Goal: Task Accomplishment & Management: Manage account settings

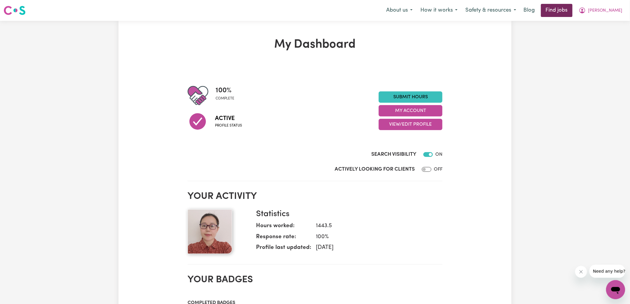
click at [572, 10] on link "Find jobs" at bounding box center [557, 10] width 32 height 13
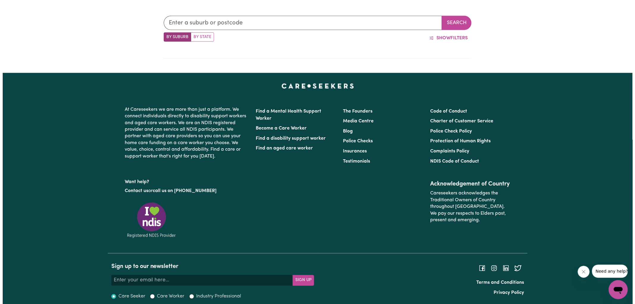
scroll to position [245, 0]
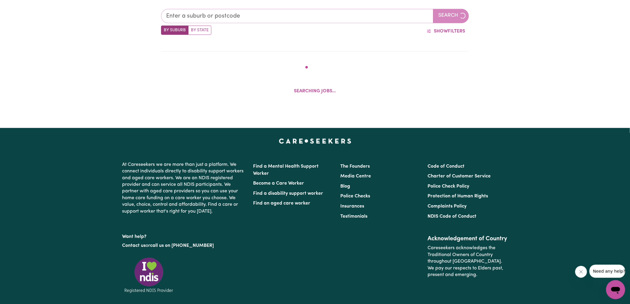
click at [251, 16] on input "text" at bounding box center [297, 16] width 272 height 14
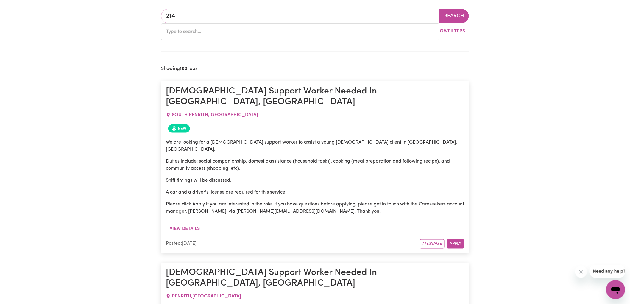
type input "2147"
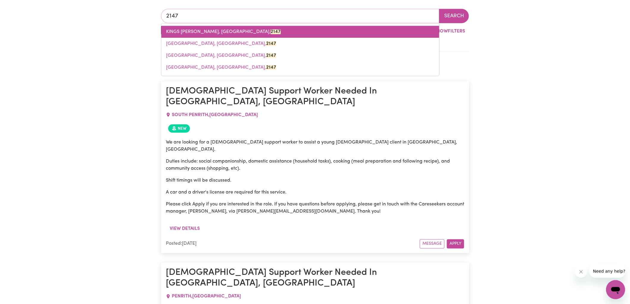
click at [189, 34] on span "KINGS [PERSON_NAME], [GEOGRAPHIC_DATA], 2147" at bounding box center [223, 31] width 115 height 5
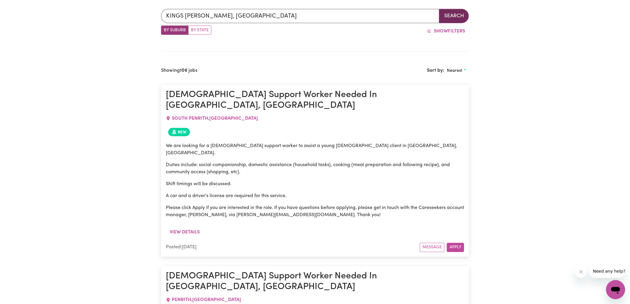
click at [453, 15] on button "Search" at bounding box center [454, 16] width 30 height 14
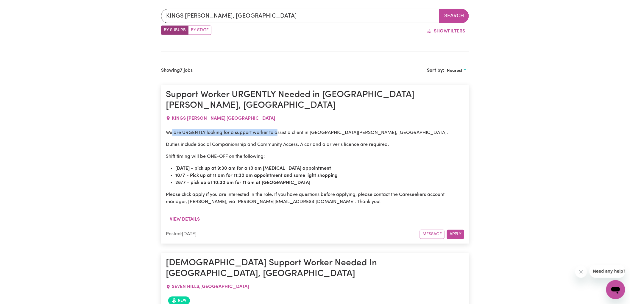
drag, startPoint x: 171, startPoint y: 121, endPoint x: 278, endPoint y: 123, distance: 107.4
click at [278, 129] on p "We are URGENTLY looking for a support worker to assist a client in [GEOGRAPHIC_…" at bounding box center [315, 132] width 298 height 7
click at [182, 141] on p "Duties include Social Companionship and Community Access. A car and a driver's …" at bounding box center [315, 144] width 298 height 7
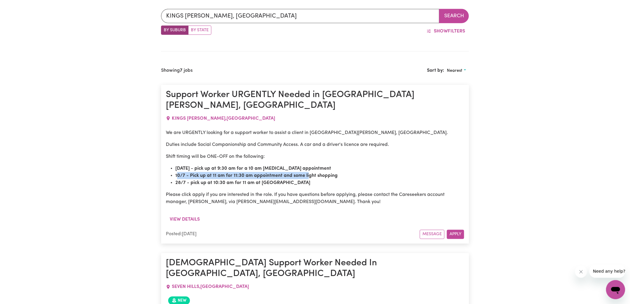
drag, startPoint x: 177, startPoint y: 167, endPoint x: 307, endPoint y: 165, distance: 129.7
click at [307, 173] on strong "10/7 - Pick up at 11 am for 11:30 am appointment and some light shopping" at bounding box center [256, 175] width 162 height 5
click at [326, 141] on p "Duties include Social Companionship and Community Access. A car and a driver's …" at bounding box center [315, 144] width 298 height 7
click at [179, 214] on button "View details" at bounding box center [185, 219] width 38 height 11
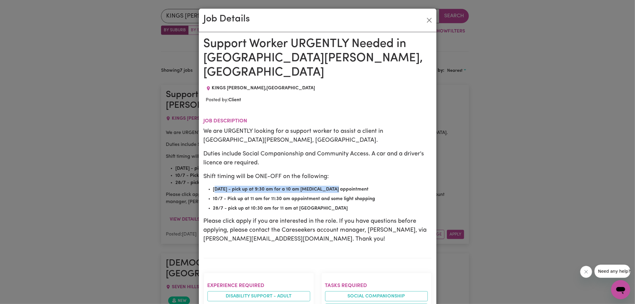
drag, startPoint x: 213, startPoint y: 176, endPoint x: 331, endPoint y: 176, distance: 118.1
click at [331, 187] on strong "[DATE] - pick up at 9:30 am for a 10 am [MEDICAL_DATA] appointment" at bounding box center [291, 189] width 156 height 5
click at [289, 190] on ul "[DATE] - pick up at 9:30 am for a 10 am [MEDICAL_DATA] appointment 10/7 - Pick …" at bounding box center [318, 199] width 228 height 26
drag, startPoint x: 226, startPoint y: 195, endPoint x: 362, endPoint y: 195, distance: 135.7
click at [362, 205] on li "28/7 - pick up at 10:30 am for 11 am at [GEOGRAPHIC_DATA]" at bounding box center [322, 208] width 218 height 7
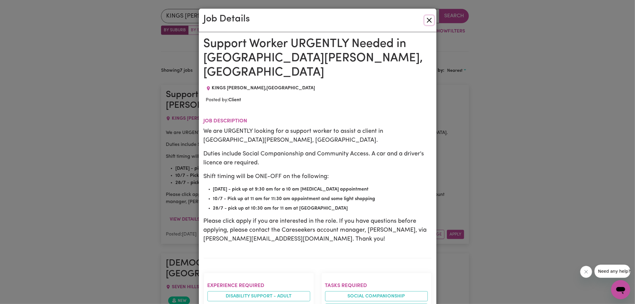
click at [425, 20] on button "Close" at bounding box center [429, 20] width 10 height 10
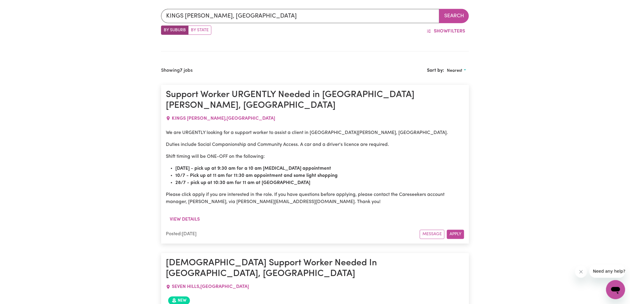
scroll to position [389, 0]
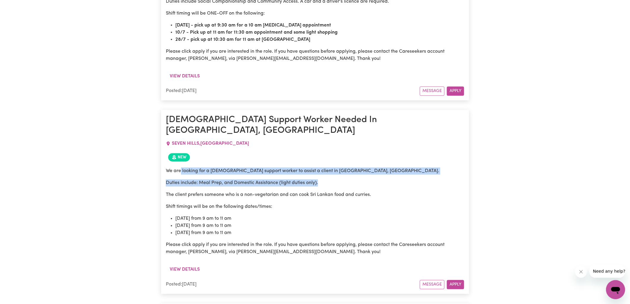
drag, startPoint x: 180, startPoint y: 153, endPoint x: 351, endPoint y: 155, distance: 171.4
click at [351, 168] on div "We are looking for a [DEMOGRAPHIC_DATA] support worker to assist a client in [G…" at bounding box center [315, 212] width 298 height 88
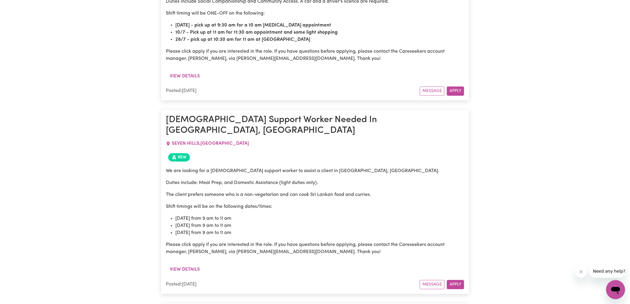
click at [309, 191] on p "The client prefers someone who is a non-vegetarian and can cook Sri Lankan food…" at bounding box center [315, 194] width 298 height 7
drag, startPoint x: 173, startPoint y: 163, endPoint x: 313, endPoint y: 164, distance: 139.3
click at [313, 179] on p "Duties include: Meal Prep, and Domestic Assistance (light duties only)." at bounding box center [315, 182] width 298 height 7
drag, startPoint x: 185, startPoint y: 174, endPoint x: 334, endPoint y: 173, distance: 149.7
click at [334, 191] on p "The client prefers someone who is a non-vegetarian and can cook Sri Lankan food…" at bounding box center [315, 194] width 298 height 7
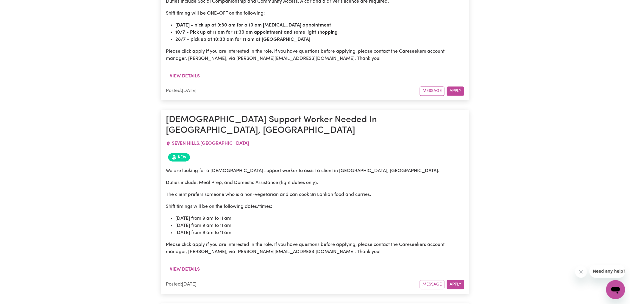
click at [317, 193] on div "We are looking for a [DEMOGRAPHIC_DATA] support worker to assist a client in [G…" at bounding box center [315, 212] width 298 height 88
drag, startPoint x: 224, startPoint y: 174, endPoint x: 326, endPoint y: 174, distance: 102.4
click at [326, 191] on p "The client prefers someone who is a non-vegetarian and can cook Sri Lankan food…" at bounding box center [315, 194] width 298 height 7
click at [362, 203] on p "Shift timings will be on the following dates/times:" at bounding box center [315, 206] width 298 height 7
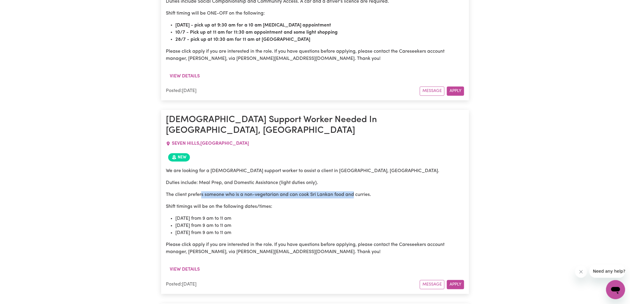
drag, startPoint x: 201, startPoint y: 176, endPoint x: 353, endPoint y: 176, distance: 151.7
click at [353, 191] on p "The client prefers someone who is a non-vegetarian and can cook Sri Lankan food…" at bounding box center [315, 194] width 298 height 7
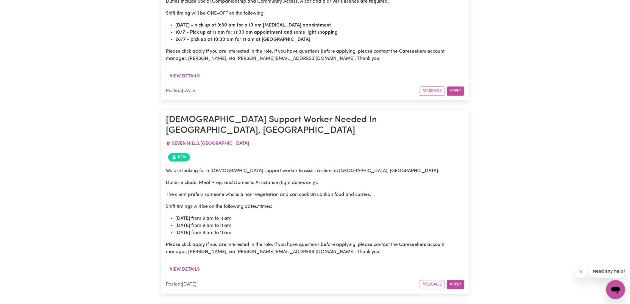
click at [359, 203] on p "Shift timings will be on the following dates/times:" at bounding box center [315, 206] width 298 height 7
drag, startPoint x: 177, startPoint y: 200, endPoint x: 270, endPoint y: 195, distance: 92.3
click at [270, 215] on li "[DATE] from 9 am to 11 am" at bounding box center [319, 218] width 289 height 7
click at [294, 215] on li "[DATE] from 9 am to 11 am" at bounding box center [319, 218] width 289 height 7
drag, startPoint x: 177, startPoint y: 207, endPoint x: 280, endPoint y: 206, distance: 103.5
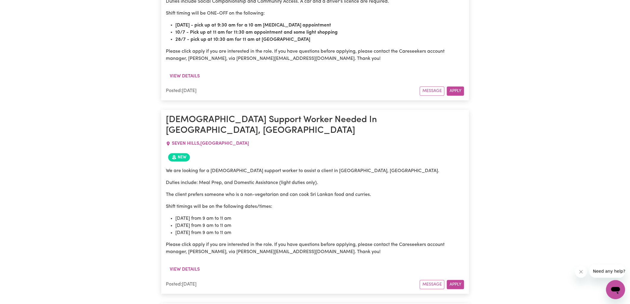
click at [280, 222] on li "[DATE] from 9 am to 11 am" at bounding box center [319, 225] width 289 height 7
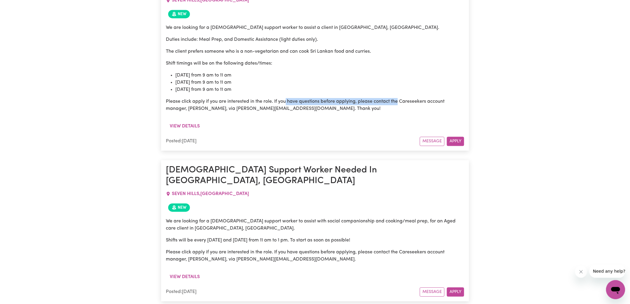
drag, startPoint x: 285, startPoint y: 84, endPoint x: 398, endPoint y: 84, distance: 112.8
click at [398, 98] on p "Please click apply if you are interested in the role. If you have questions bef…" at bounding box center [315, 105] width 298 height 14
click at [337, 95] on div "We are looking for a [DEMOGRAPHIC_DATA] support worker to assist a client in [G…" at bounding box center [315, 71] width 298 height 100
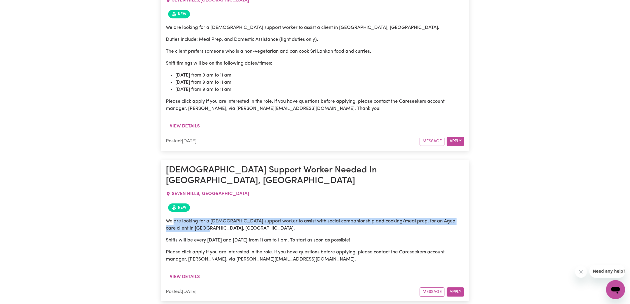
drag, startPoint x: 174, startPoint y: 191, endPoint x: 329, endPoint y: 196, distance: 154.8
click at [329, 217] on p "We are looking for a [DEMOGRAPHIC_DATA] support worker to assist with social co…" at bounding box center [315, 224] width 298 height 14
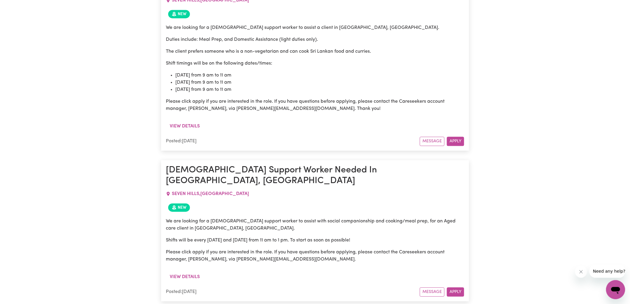
click at [366, 217] on div "We are looking for a [DEMOGRAPHIC_DATA] support worker to assist with social co…" at bounding box center [315, 239] width 298 height 45
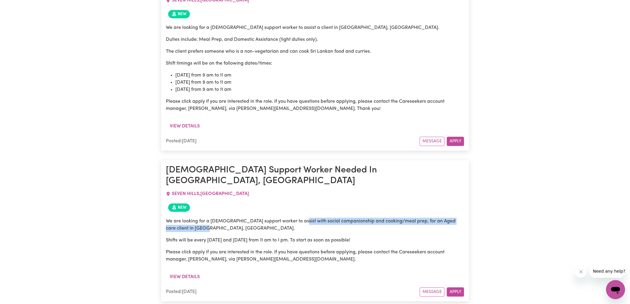
drag, startPoint x: 296, startPoint y: 194, endPoint x: 451, endPoint y: 194, distance: 155.0
click at [451, 217] on p "We are looking for a [DEMOGRAPHIC_DATA] support worker to assist with social co…" at bounding box center [315, 224] width 298 height 14
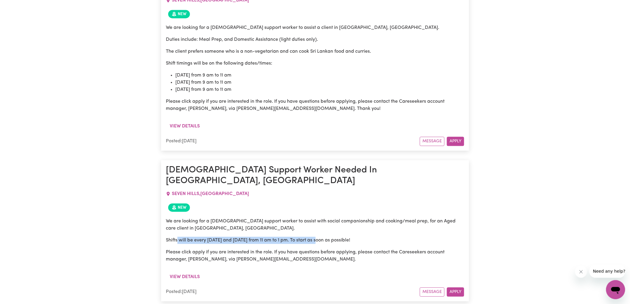
drag, startPoint x: 178, startPoint y: 209, endPoint x: 321, endPoint y: 210, distance: 143.4
click at [321, 237] on p "Shifts will be every [DATE] and [DATE] from 11 am to 1 pm. To start as soon as …" at bounding box center [315, 240] width 298 height 7
click at [340, 237] on p "Shifts will be every [DATE] and [DATE] from 11 am to 1 pm. To start as soon as …" at bounding box center [315, 240] width 298 height 7
drag, startPoint x: 281, startPoint y: 211, endPoint x: 372, endPoint y: 205, distance: 91.5
click at [372, 217] on div "We are looking for a [DEMOGRAPHIC_DATA] support worker to assist with social co…" at bounding box center [315, 239] width 298 height 45
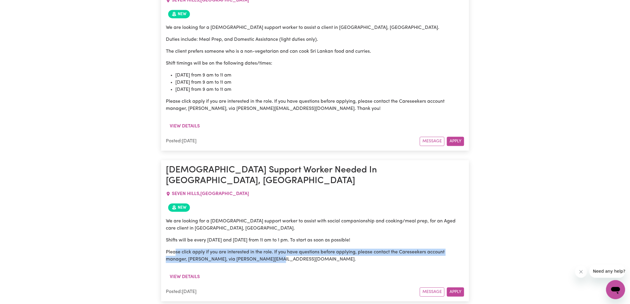
drag, startPoint x: 176, startPoint y: 222, endPoint x: 375, endPoint y: 225, distance: 198.8
click at [375, 248] on p "Please click apply if you are interested in the role. If you have questions bef…" at bounding box center [315, 255] width 298 height 14
click at [379, 232] on div "We are looking for a [DEMOGRAPHIC_DATA] support worker to assist with social co…" at bounding box center [315, 242] width 298 height 57
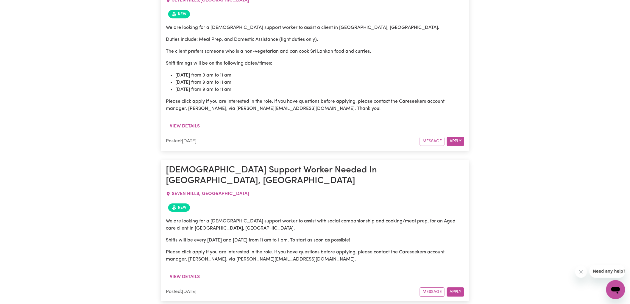
click at [251, 165] on h1 "[DEMOGRAPHIC_DATA] Support Worker Needed In [GEOGRAPHIC_DATA], [GEOGRAPHIC_DATA]" at bounding box center [315, 176] width 298 height 22
drag, startPoint x: 225, startPoint y: 209, endPoint x: 328, endPoint y: 207, distance: 102.7
click at [328, 237] on p "Shifts will be every [DATE] and [DATE] from 11 am to 1 pm. To start as soon as …" at bounding box center [315, 240] width 298 height 7
click at [346, 237] on p "Shifts will be every [DATE] and [DATE] from 11 am to 1 pm. To start as soon as …" at bounding box center [315, 240] width 298 height 7
drag, startPoint x: 190, startPoint y: 209, endPoint x: 424, endPoint y: 210, distance: 234.2
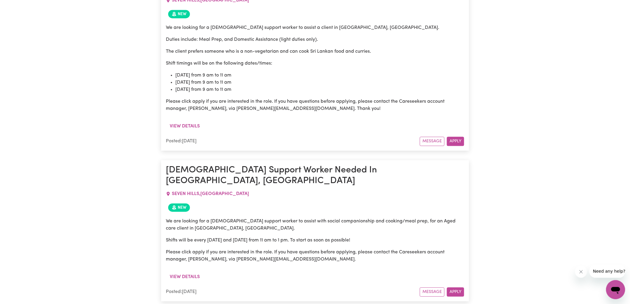
click at [424, 237] on p "Shifts will be every [DATE] and [DATE] from 11 am to 1 pm. To start as soon as …" at bounding box center [315, 240] width 298 height 7
click at [284, 248] on p "Please click apply if you are interested in the role. If you have questions bef…" at bounding box center [315, 255] width 298 height 14
drag, startPoint x: 181, startPoint y: 221, endPoint x: 380, endPoint y: 219, distance: 198.2
click at [380, 248] on p "Please click apply if you are interested in the role. If you have questions bef…" at bounding box center [315, 255] width 298 height 14
click at [410, 248] on p "Please click apply if you are interested in the role. If you have questions bef…" at bounding box center [315, 255] width 298 height 14
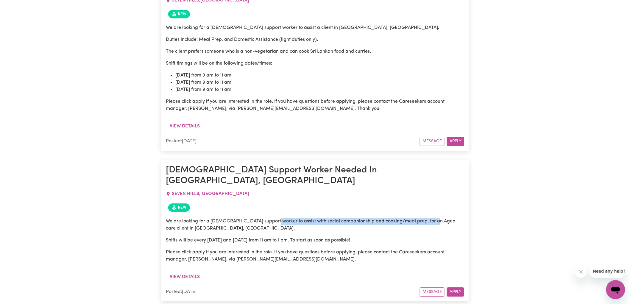
drag, startPoint x: 270, startPoint y: 192, endPoint x: 431, endPoint y: 193, distance: 160.4
click at [431, 217] on p "We are looking for a [DEMOGRAPHIC_DATA] support worker to assist with social co…" at bounding box center [315, 224] width 298 height 14
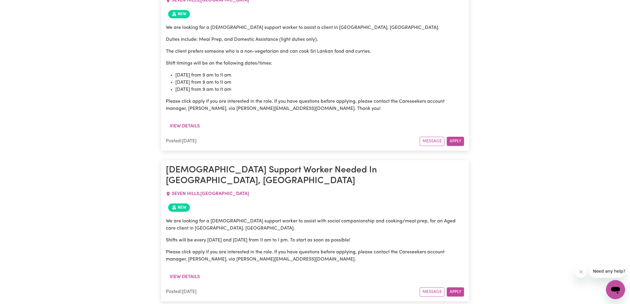
click at [398, 217] on p "We are looking for a [DEMOGRAPHIC_DATA] support worker to assist with social co…" at bounding box center [315, 224] width 298 height 14
click at [180, 271] on button "View details" at bounding box center [185, 276] width 38 height 11
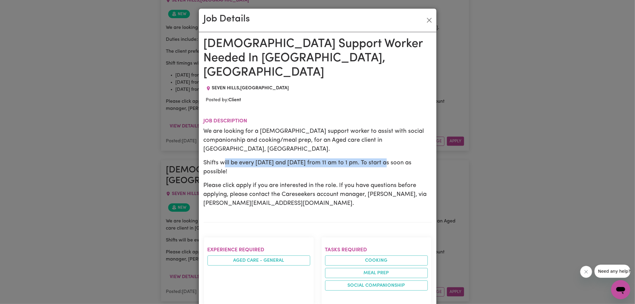
drag, startPoint x: 223, startPoint y: 140, endPoint x: 389, endPoint y: 144, distance: 166.7
click at [389, 158] on p "Shifts will be every [DATE] and [DATE] from 11 am to 1 pm. To start as soon as …" at bounding box center [318, 167] width 228 height 18
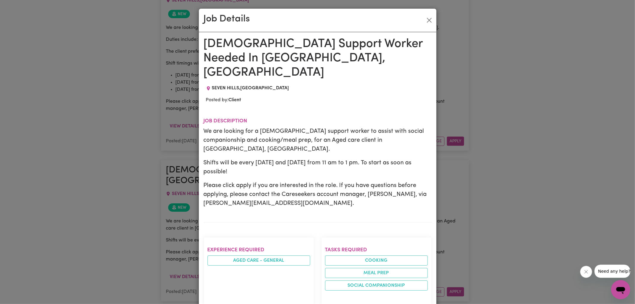
click at [407, 158] on p "Shifts will be every [DATE] and [DATE] from 11 am to 1 pm. To start as soon as …" at bounding box center [318, 167] width 228 height 18
drag, startPoint x: 216, startPoint y: 164, endPoint x: 411, endPoint y: 164, distance: 194.9
click at [411, 181] on p "Please click apply if you are interested in the role. If you have questions bef…" at bounding box center [318, 194] width 228 height 27
click at [394, 181] on p "Please click apply if you are interested in the role. If you have questions bef…" at bounding box center [318, 194] width 228 height 27
drag, startPoint x: 209, startPoint y: 171, endPoint x: 347, endPoint y: 170, distance: 137.8
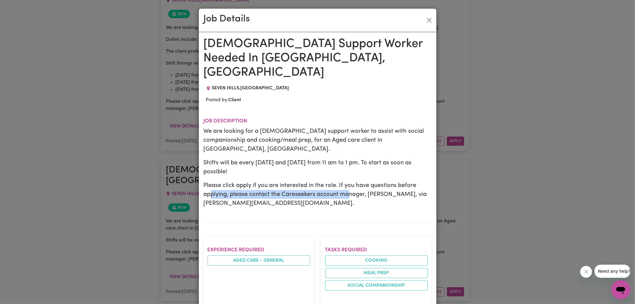
click at [347, 181] on p "Please click apply if you are interested in the role. If you have questions bef…" at bounding box center [318, 194] width 228 height 27
click at [426, 20] on button "Close" at bounding box center [429, 20] width 10 height 10
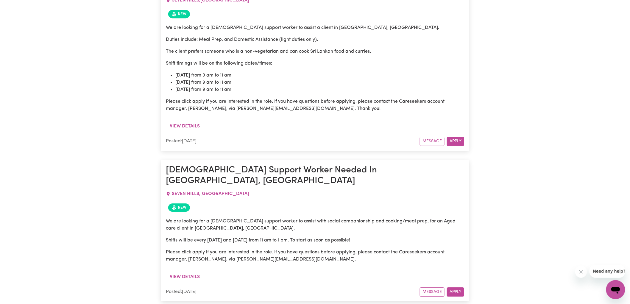
scroll to position [675, 0]
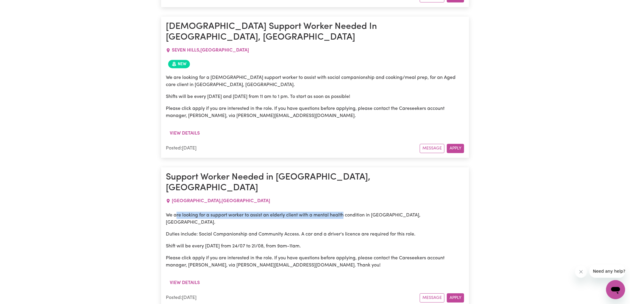
drag, startPoint x: 176, startPoint y: 173, endPoint x: 343, endPoint y: 177, distance: 167.6
click at [343, 212] on p "We are looking for a support worker to assist an elderly client with a mental h…" at bounding box center [315, 219] width 298 height 14
click at [202, 231] on p "Duties include: Social Companionship and Community Access. A car and a driver's…" at bounding box center [315, 234] width 298 height 7
drag, startPoint x: 209, startPoint y: 198, endPoint x: 355, endPoint y: 201, distance: 146.4
click at [355, 242] on p "Shift will be every [DATE] from 24/07 to 21/08, from 9am-11am." at bounding box center [315, 245] width 298 height 7
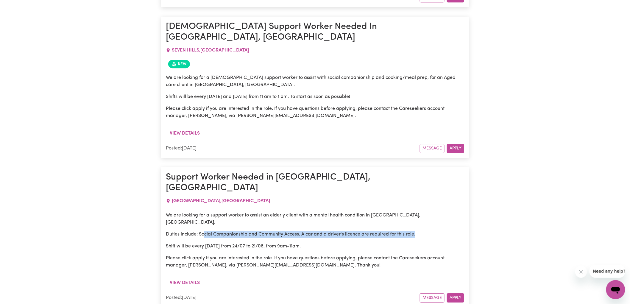
drag, startPoint x: 204, startPoint y: 187, endPoint x: 418, endPoint y: 187, distance: 213.6
click at [418, 231] on p "Duties include: Social Companionship and Community Access. A car and a driver's…" at bounding box center [315, 234] width 298 height 7
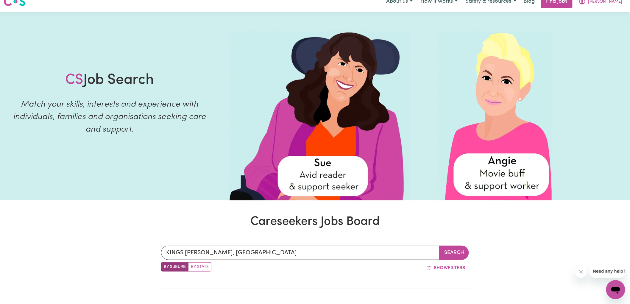
scroll to position [0, 0]
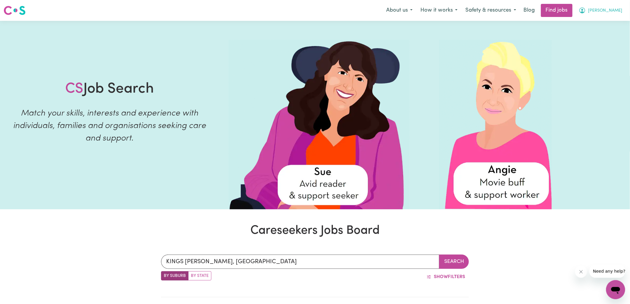
click at [614, 11] on button "[PERSON_NAME]" at bounding box center [600, 10] width 51 height 12
click at [591, 24] on link "My Account" at bounding box center [602, 23] width 47 height 11
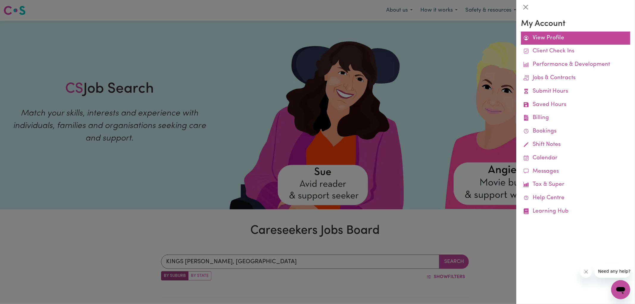
click at [540, 35] on link "View Profile" at bounding box center [575, 38] width 109 height 13
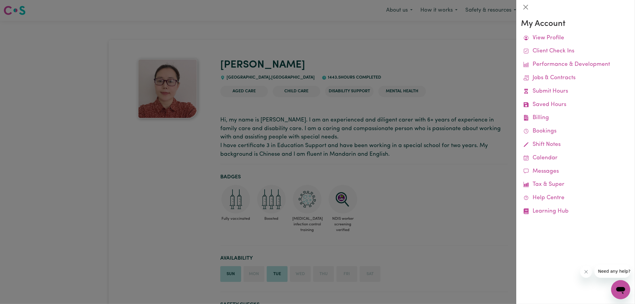
click at [373, 111] on div at bounding box center [317, 152] width 635 height 304
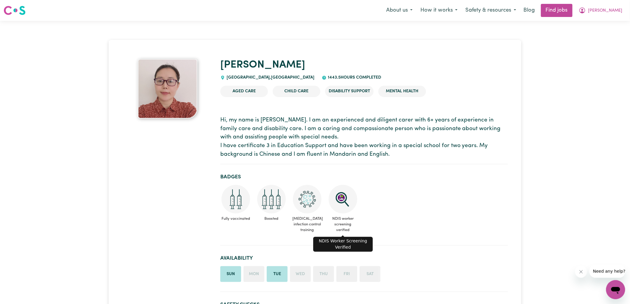
scroll to position [143, 0]
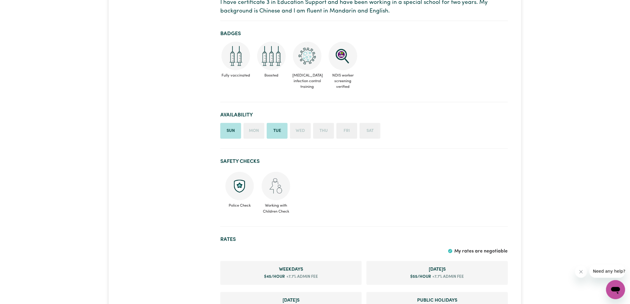
click at [299, 132] on li "Wed" at bounding box center [300, 131] width 21 height 16
click at [251, 130] on li "Mon" at bounding box center [253, 131] width 21 height 16
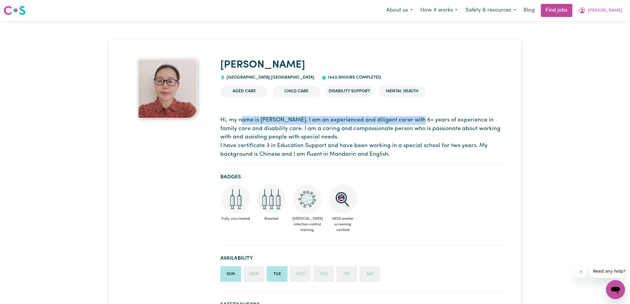
drag, startPoint x: 242, startPoint y: 121, endPoint x: 411, endPoint y: 119, distance: 169.9
click at [411, 119] on p "Hi, my name is [PERSON_NAME]. I am an experienced and diligent carer with 6+ ye…" at bounding box center [363, 137] width 287 height 43
click at [435, 129] on p "Hi, my name is [PERSON_NAME]. I am an experienced and diligent carer with 6+ ye…" at bounding box center [363, 137] width 287 height 43
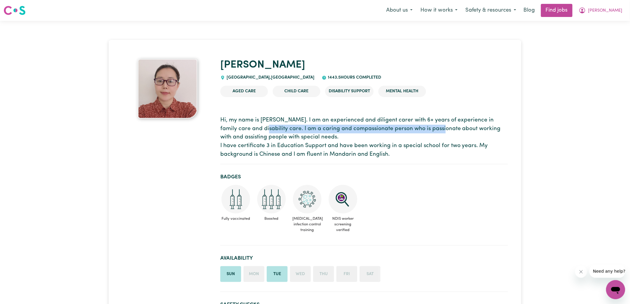
drag, startPoint x: 248, startPoint y: 129, endPoint x: 429, endPoint y: 130, distance: 180.9
click at [429, 130] on p "Hi, my name is [PERSON_NAME]. I am an experienced and diligent carer with 6+ ye…" at bounding box center [363, 137] width 287 height 43
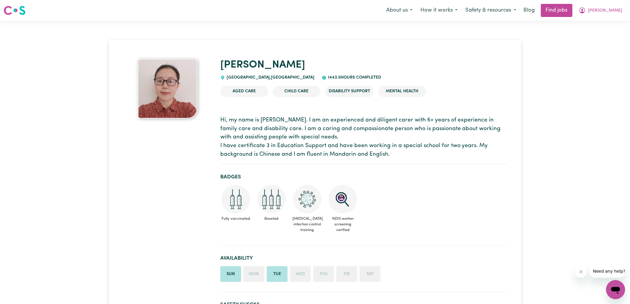
click at [362, 138] on p "Hi, my name is [PERSON_NAME]. I am an experienced and diligent carer with 6+ ye…" at bounding box center [363, 137] width 287 height 43
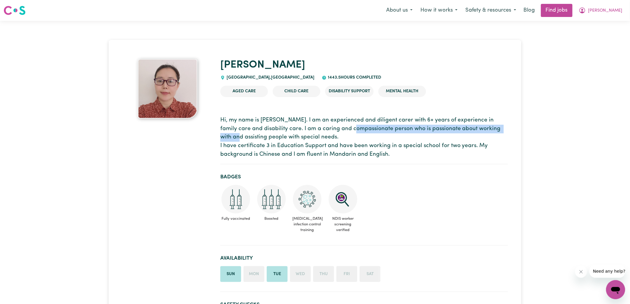
drag, startPoint x: 342, startPoint y: 131, endPoint x: 498, endPoint y: 130, distance: 155.6
click at [498, 130] on p "Hi, my name is [PERSON_NAME]. I am an experienced and diligent carer with 6+ ye…" at bounding box center [363, 137] width 287 height 43
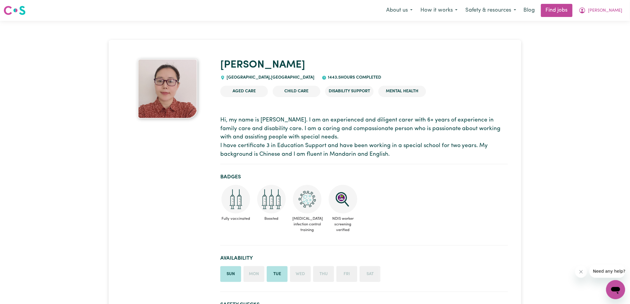
click at [490, 134] on p "Hi, my name is [PERSON_NAME]. I am an experienced and diligent carer with 6+ ye…" at bounding box center [363, 137] width 287 height 43
drag, startPoint x: 227, startPoint y: 148, endPoint x: 323, endPoint y: 148, distance: 96.4
click at [323, 148] on p "Hi, my name is [PERSON_NAME]. I am an experienced and diligent carer with 6+ ye…" at bounding box center [363, 137] width 287 height 43
click at [333, 150] on p "Hi, my name is [PERSON_NAME]. I am an experienced and diligent carer with 6+ ye…" at bounding box center [363, 137] width 287 height 43
click at [615, 10] on button "[PERSON_NAME]" at bounding box center [600, 10] width 51 height 12
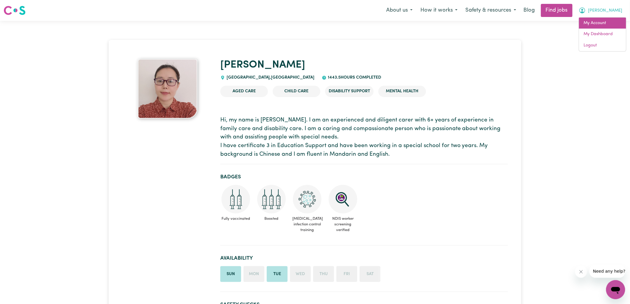
click at [587, 24] on link "My Account" at bounding box center [602, 23] width 47 height 11
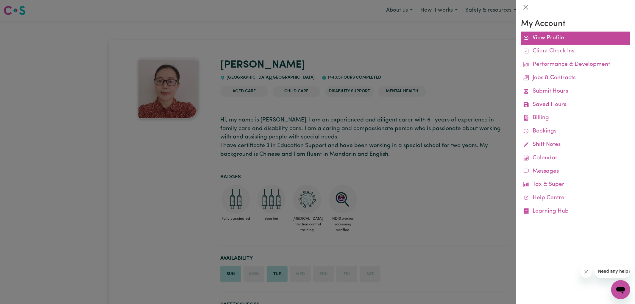
click at [535, 40] on link "View Profile" at bounding box center [575, 38] width 109 height 13
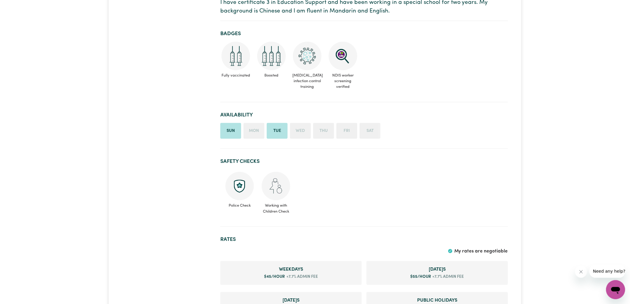
scroll to position [287, 0]
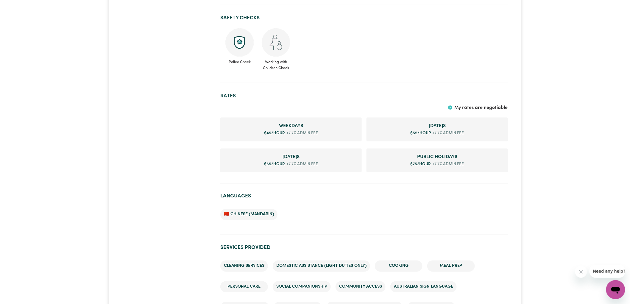
click at [468, 107] on span "My rates are negotiable" at bounding box center [481, 107] width 54 height 5
click at [291, 133] on span "+7.7% admin fee" at bounding box center [301, 133] width 33 height 6
drag, startPoint x: 285, startPoint y: 131, endPoint x: 329, endPoint y: 131, distance: 44.0
click at [329, 131] on li "Weekday s $ 45 /hour +7.7% admin fee" at bounding box center [290, 130] width 141 height 24
click at [338, 133] on li "Weekday s $ 45 /hour +7.7% admin fee" at bounding box center [290, 130] width 141 height 24
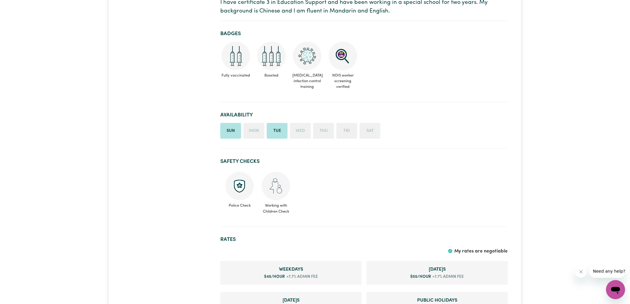
scroll to position [0, 0]
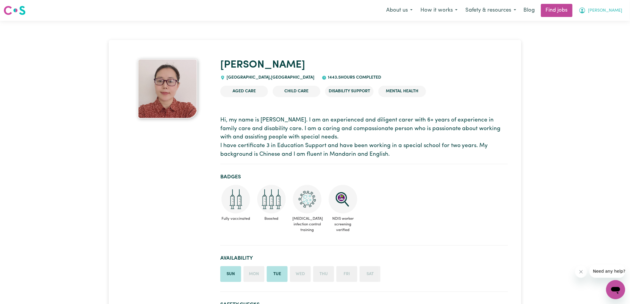
click at [614, 10] on button "[PERSON_NAME]" at bounding box center [600, 10] width 51 height 12
click at [167, 86] on img at bounding box center [168, 89] width 60 height 60
click at [586, 10] on icon "My Account" at bounding box center [581, 10] width 7 height 7
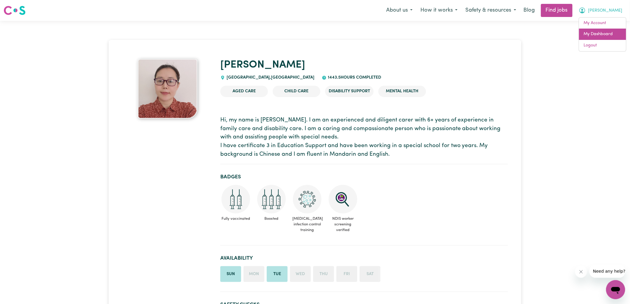
click at [597, 36] on link "My Dashboard" at bounding box center [602, 34] width 47 height 11
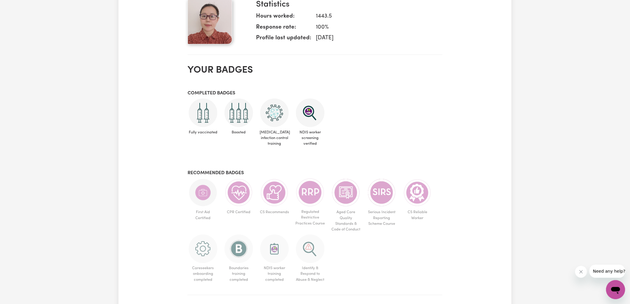
scroll to position [66, 0]
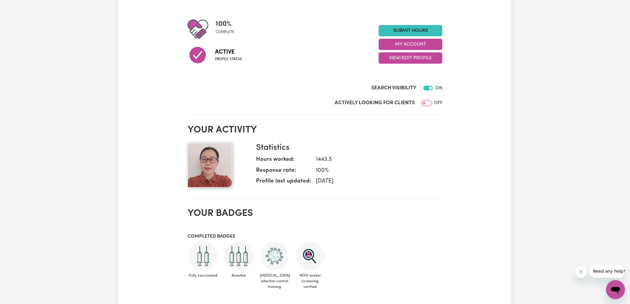
click at [430, 103] on input "Actively Looking for Clients" at bounding box center [427, 103] width 10 height 5
checkbox input "true"
click at [401, 164] on dl "Hours worked: 1443.5 Response rate: 0 % Profile last updated: [DATE]" at bounding box center [346, 171] width 181 height 33
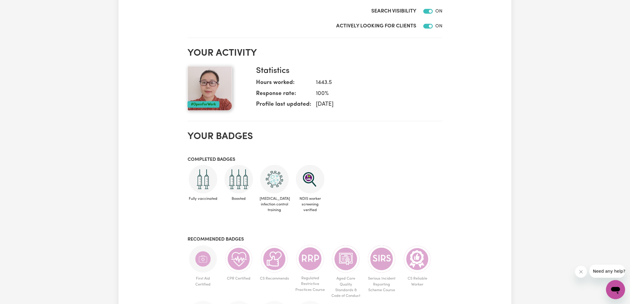
scroll to position [0, 0]
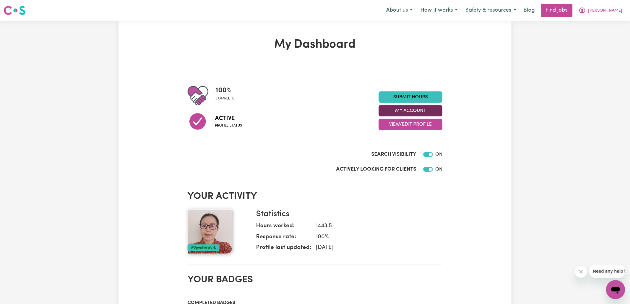
click at [414, 109] on button "My Account" at bounding box center [410, 110] width 64 height 11
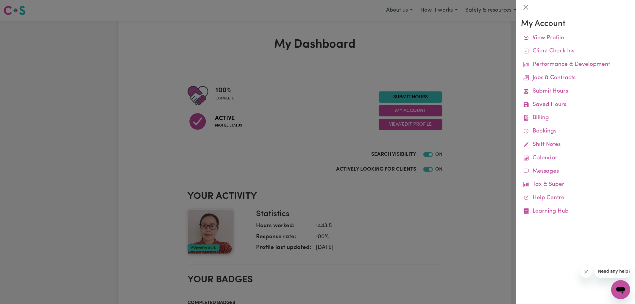
click at [401, 127] on div at bounding box center [317, 152] width 635 height 304
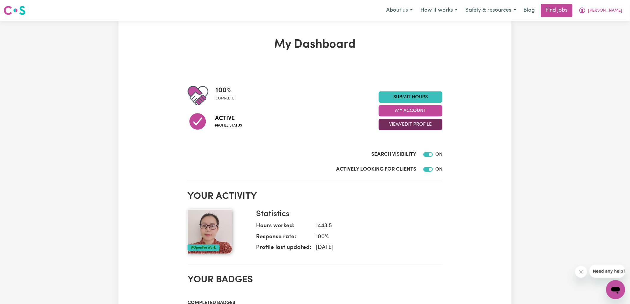
click at [398, 123] on button "View/Edit Profile" at bounding box center [410, 124] width 64 height 11
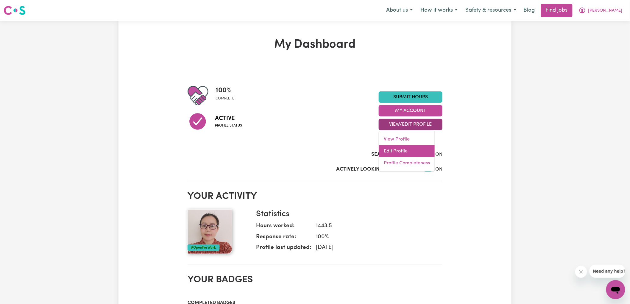
click at [401, 149] on link "Edit Profile" at bounding box center [407, 151] width 56 height 12
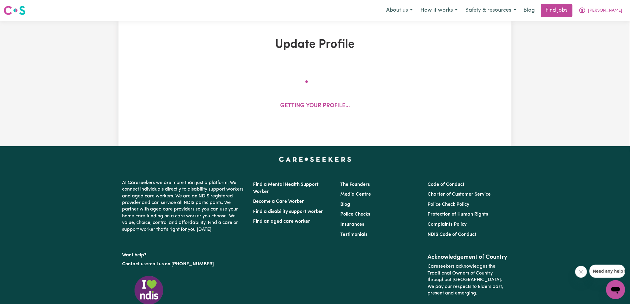
select select "[DEMOGRAPHIC_DATA]"
select select "Australian PR"
select select "Studying a healthcare related degree or qualification"
select select "45"
select select "55"
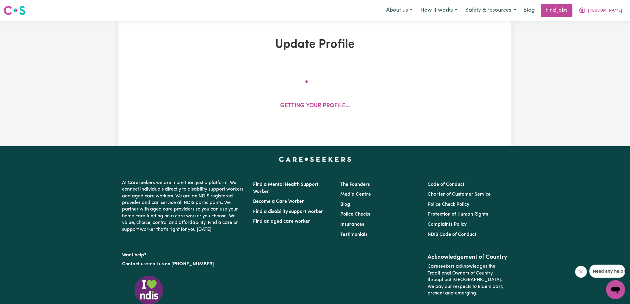
select select "65"
select select "75"
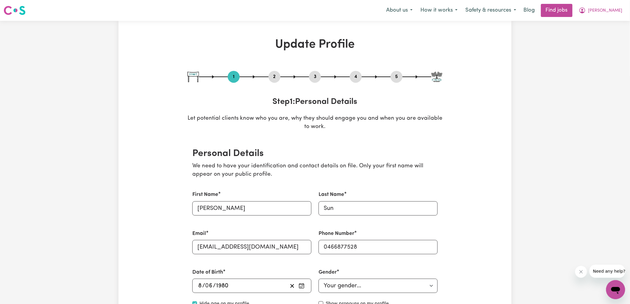
scroll to position [143, 0]
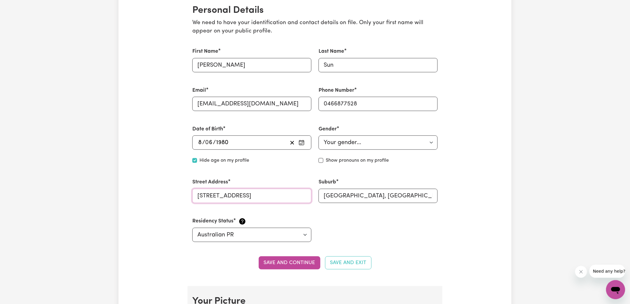
drag, startPoint x: 261, startPoint y: 195, endPoint x: 0, endPoint y: 180, distance: 261.4
type input "[STREET_ADDRESS][PERSON_NAME]"
click at [350, 197] on input "[GEOGRAPHIC_DATA], [GEOGRAPHIC_DATA], 2154" at bounding box center [377, 196] width 119 height 14
drag, startPoint x: 321, startPoint y: 194, endPoint x: 436, endPoint y: 198, distance: 114.3
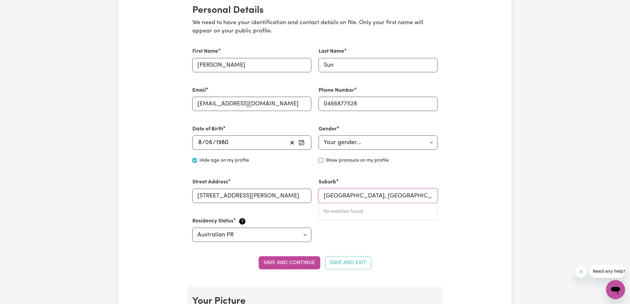
click at [436, 198] on input "[GEOGRAPHIC_DATA], [GEOGRAPHIC_DATA], 2154" at bounding box center [377, 196] width 119 height 14
type input "king"
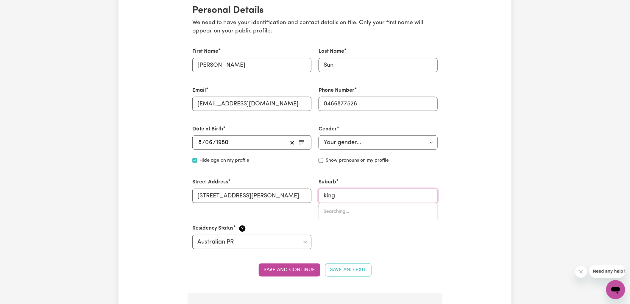
type input "[GEOGRAPHIC_DATA], [GEOGRAPHIC_DATA], 0854"
type input "kings"
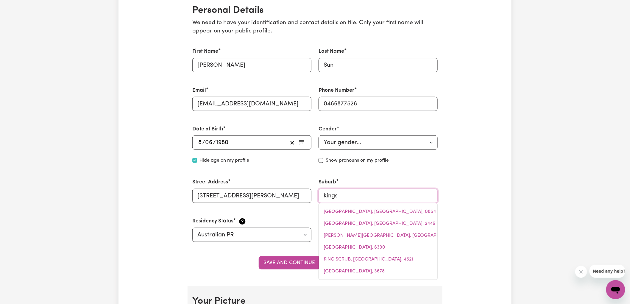
type input "kings"
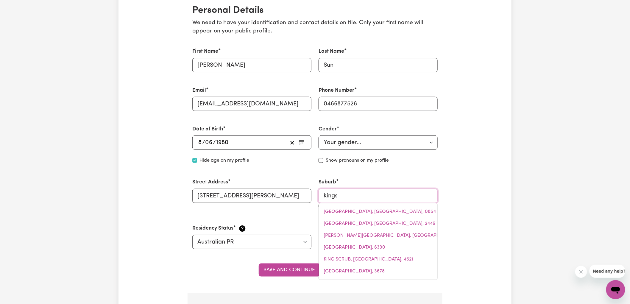
type input "[GEOGRAPHIC_DATA], [GEOGRAPHIC_DATA], 4551"
type input "kings l"
type input "kings [PERSON_NAME], [GEOGRAPHIC_DATA], 2147"
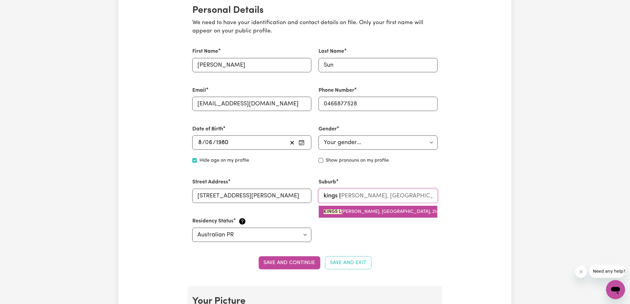
click at [341, 212] on span "KINGS L [PERSON_NAME], [GEOGRAPHIC_DATA], 2147" at bounding box center [382, 211] width 118 height 5
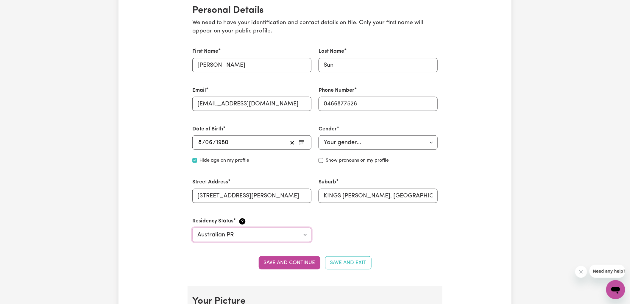
click at [250, 238] on select "Select your residency status... [DEMOGRAPHIC_DATA] citizen Australian PR [DEMOG…" at bounding box center [251, 235] width 119 height 14
select select "[DEMOGRAPHIC_DATA] Citizen"
click at [192, 228] on select "Select your residency status... [DEMOGRAPHIC_DATA] citizen Australian PR [DEMOG…" at bounding box center [251, 235] width 119 height 14
click at [272, 262] on button "Save and continue" at bounding box center [290, 262] width 62 height 13
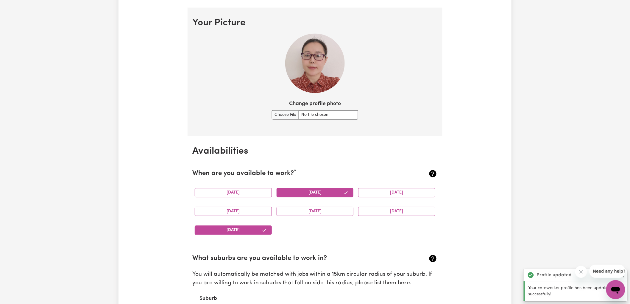
scroll to position [429, 0]
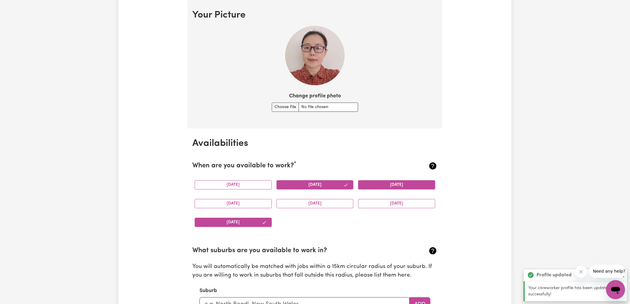
click at [383, 184] on button "[DATE]" at bounding box center [396, 184] width 77 height 9
click at [242, 204] on button "[DATE]" at bounding box center [233, 203] width 77 height 9
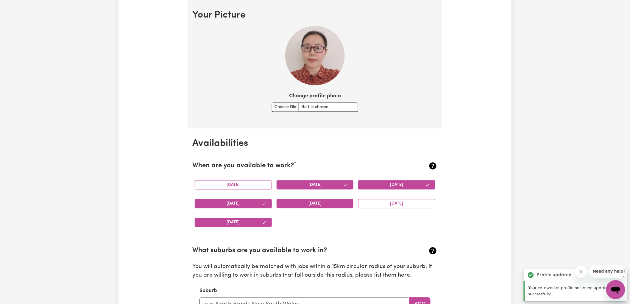
click at [321, 203] on button "[DATE]" at bounding box center [314, 203] width 77 height 9
click at [393, 203] on button "[DATE]" at bounding box center [396, 203] width 77 height 9
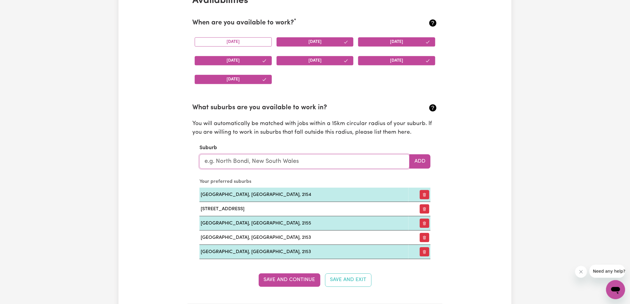
click at [310, 157] on input "text" at bounding box center [304, 161] width 210 height 14
type input "b"
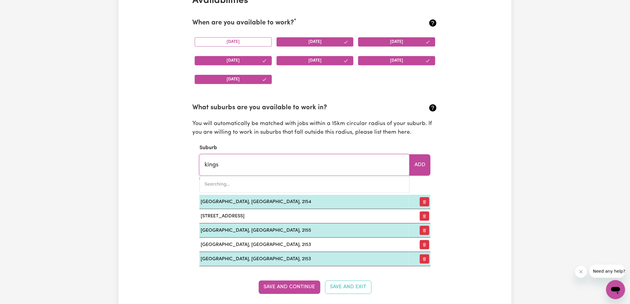
type input "kings"
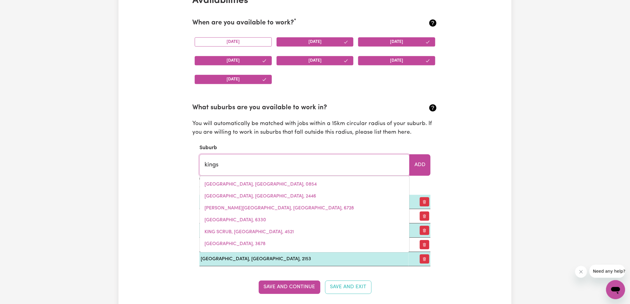
type input "[GEOGRAPHIC_DATA], [GEOGRAPHIC_DATA], 4551"
type input "kings l"
type input "kings [PERSON_NAME], [GEOGRAPHIC_DATA], 2147"
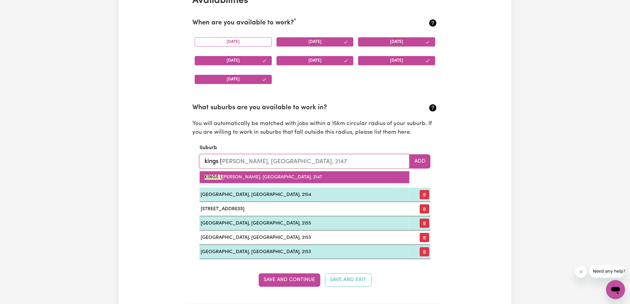
click at [282, 178] on span "KINGS L [PERSON_NAME], [GEOGRAPHIC_DATA], 2147" at bounding box center [263, 177] width 118 height 5
type input "KINGS [PERSON_NAME], [GEOGRAPHIC_DATA], 2147"
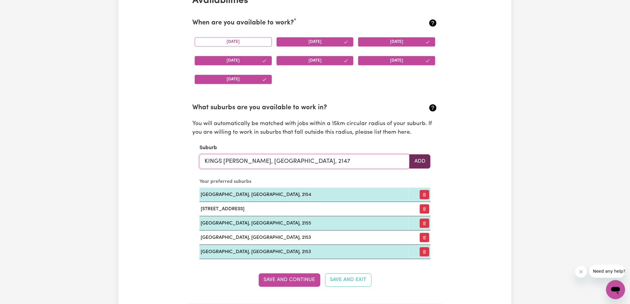
type input "KINGS [PERSON_NAME], [GEOGRAPHIC_DATA], 2147"
click at [420, 162] on button "Add" at bounding box center [419, 161] width 21 height 14
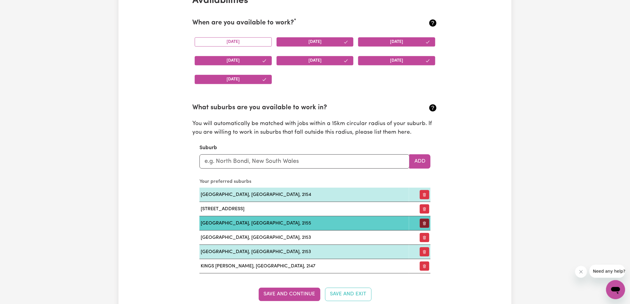
click at [425, 223] on button "button" at bounding box center [425, 222] width 10 height 9
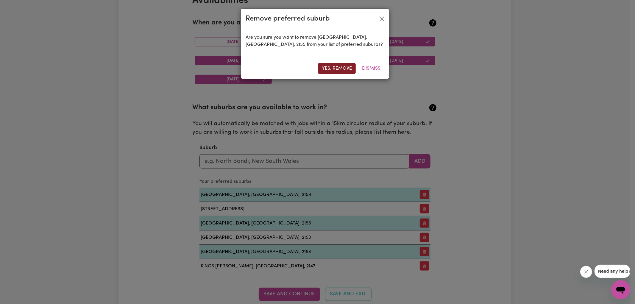
click at [347, 68] on button "Yes, remove" at bounding box center [337, 68] width 38 height 11
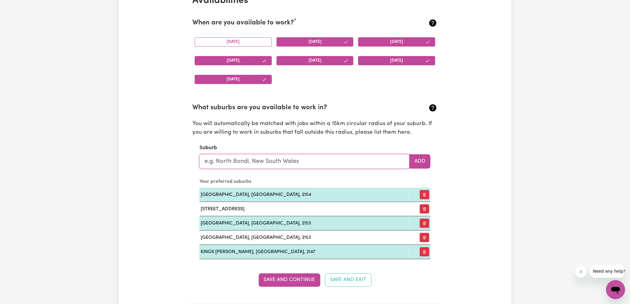
click at [242, 165] on input "text" at bounding box center [304, 161] width 210 height 14
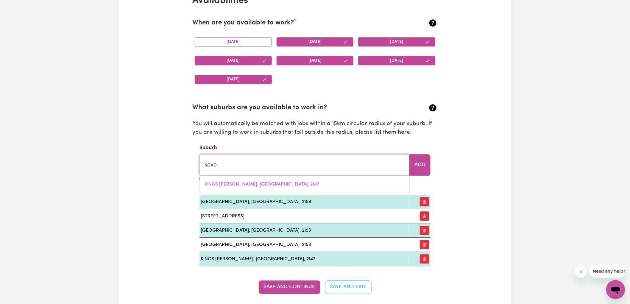
type input "seven"
type input "[GEOGRAPHIC_DATA], [GEOGRAPHIC_DATA], 2147"
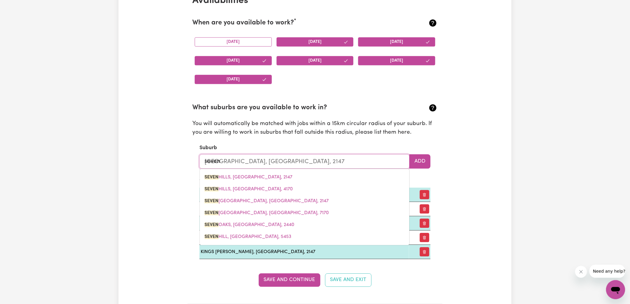
type input "seven h"
type input "seven hILLS, [GEOGRAPHIC_DATA], 2147"
type input "seven hi"
type input "seven hiLLS, [GEOGRAPHIC_DATA], 2147"
type input "seven hil"
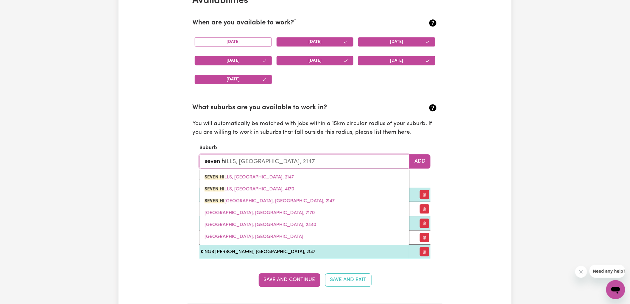
type input "seven hilLS, [GEOGRAPHIC_DATA], 2147"
type input "seven hill"
type input "seven hillS, [GEOGRAPHIC_DATA], 2147"
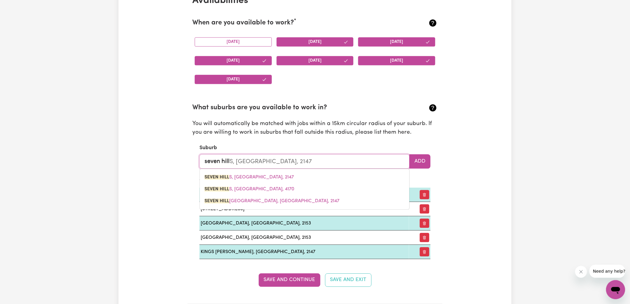
type input "seven hills"
type input "[GEOGRAPHIC_DATA], [GEOGRAPHIC_DATA], 2147"
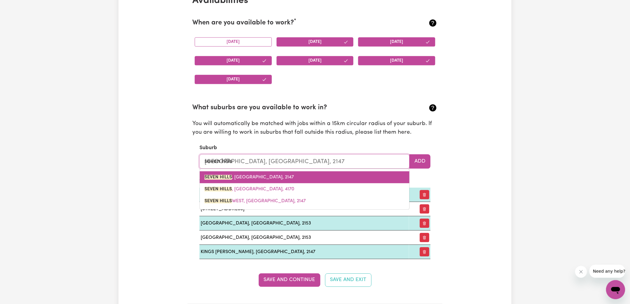
click at [229, 177] on mark "SEVEN HILLS" at bounding box center [217, 177] width 27 height 5
type input "[GEOGRAPHIC_DATA], [GEOGRAPHIC_DATA], 2147"
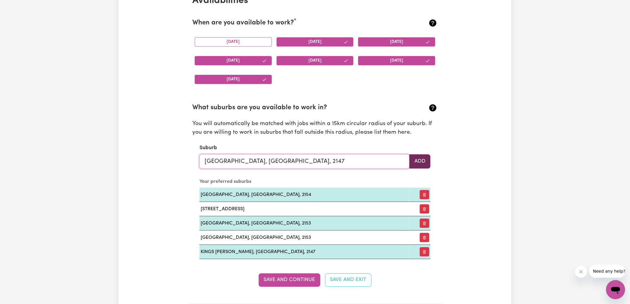
type input "[GEOGRAPHIC_DATA], [GEOGRAPHIC_DATA], 2147"
click at [420, 160] on button "Add" at bounding box center [419, 161] width 21 height 14
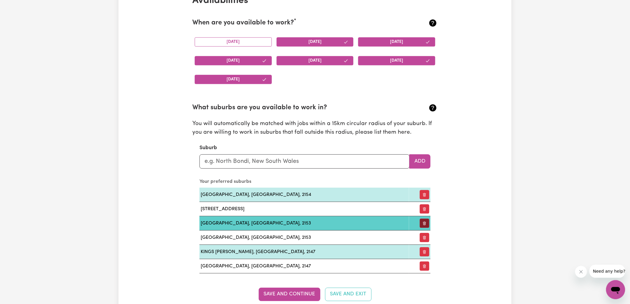
click at [422, 224] on button "button" at bounding box center [425, 222] width 10 height 9
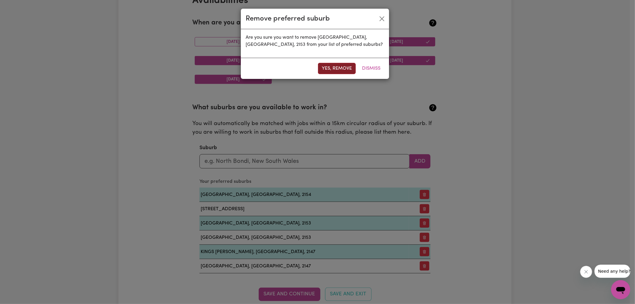
click at [337, 65] on button "Yes, remove" at bounding box center [337, 68] width 38 height 11
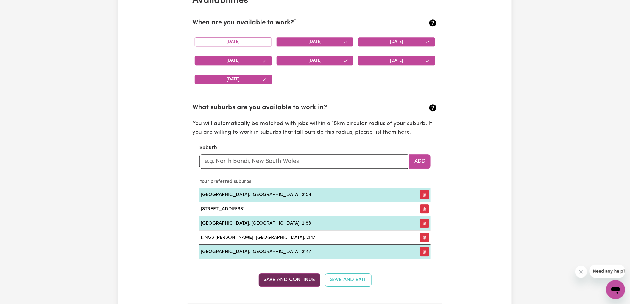
click at [285, 281] on button "Save and Continue" at bounding box center [290, 279] width 62 height 13
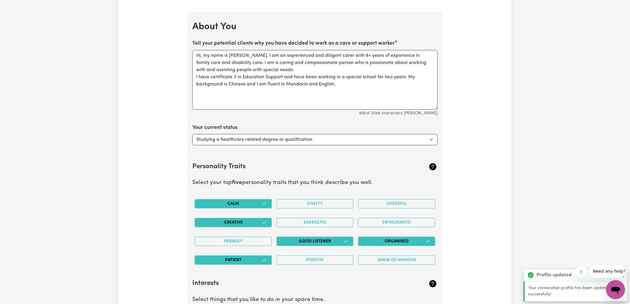
scroll to position [876, 0]
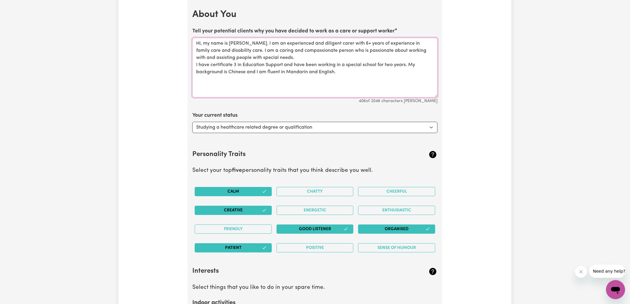
click at [209, 59] on textarea "Hi, my name is [PERSON_NAME]. I am an experienced and diligent carer with 6+ ye…" at bounding box center [314, 68] width 245 height 60
click at [236, 64] on textarea "Hi, my name is [PERSON_NAME]. I am an experienced and diligent carer with 6+ ye…" at bounding box center [314, 68] width 245 height 60
click at [234, 64] on textarea "Hi, my name is [PERSON_NAME]. I am an experienced and diligent carer with 6+ ye…" at bounding box center [314, 68] width 245 height 60
click at [211, 65] on textarea "Hi, my name is [PERSON_NAME]. I am an experienced and diligent carer with 6+ ye…" at bounding box center [314, 68] width 245 height 60
drag, startPoint x: 361, startPoint y: 65, endPoint x: 368, endPoint y: 69, distance: 7.8
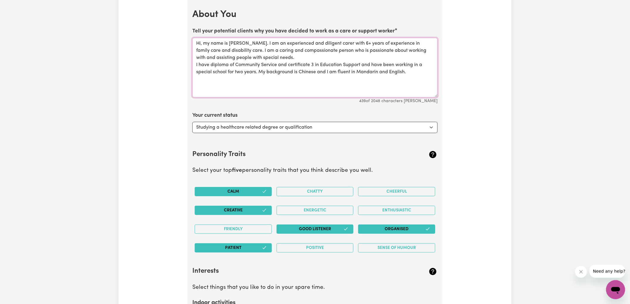
click at [368, 65] on textarea "Hi, my name is [PERSON_NAME]. I am an experienced and diligent carer with 6+ ye…" at bounding box center [314, 68] width 245 height 60
click at [425, 75] on textarea "Hi, my name is [PERSON_NAME]. I am an experienced and diligent carer with 6+ ye…" at bounding box center [314, 68] width 245 height 60
click at [209, 73] on textarea "Hi, my name is [PERSON_NAME]. I am an experienced and diligent carer with 6+ ye…" at bounding box center [314, 68] width 245 height 60
drag, startPoint x: 363, startPoint y: 65, endPoint x: 240, endPoint y: 71, distance: 123.6
click at [240, 71] on textarea "Hi, my name is [PERSON_NAME]. I am an experienced and diligent carer with 6+ ye…" at bounding box center [314, 68] width 245 height 60
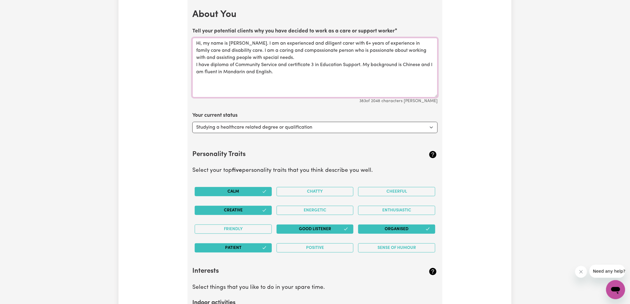
click at [290, 75] on textarea "Hi, my name is [PERSON_NAME]. I am an experienced and diligent carer with 6+ ye…" at bounding box center [314, 68] width 245 height 60
click at [212, 66] on textarea "Hi, my name is [PERSON_NAME]. I am an experienced and diligent carer with 6+ ye…" at bounding box center [314, 68] width 245 height 60
click at [288, 68] on textarea "Hi, my name is [PERSON_NAME]. I am an experienced and diligent carer with 6+ ye…" at bounding box center [314, 68] width 245 height 60
click at [358, 72] on textarea "Hi, my name is [PERSON_NAME]. I am an experienced and diligent carer with 6+ ye…" at bounding box center [314, 68] width 245 height 60
click at [403, 69] on textarea "Hi, my name is [PERSON_NAME]. I am an experienced and diligent carer with 6+ ye…" at bounding box center [314, 68] width 245 height 60
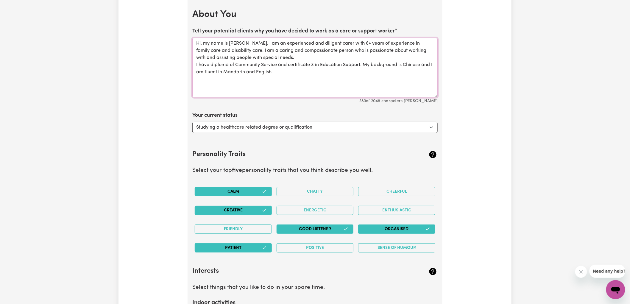
click at [291, 77] on textarea "Hi, my name is [PERSON_NAME]. I am an experienced and diligent carer with 6+ ye…" at bounding box center [314, 68] width 245 height 60
drag, startPoint x: 380, startPoint y: 47, endPoint x: 374, endPoint y: 51, distance: 7.4
click at [379, 47] on textarea "Hi, my name is [PERSON_NAME]. I am an experienced and diligent carer with 6+ ye…" at bounding box center [314, 68] width 245 height 60
click at [364, 58] on textarea "Hi, my name is [PERSON_NAME]. I am an experienced and diligent carer with 6+ ye…" at bounding box center [314, 68] width 245 height 60
drag, startPoint x: 232, startPoint y: 52, endPoint x: 360, endPoint y: 54, distance: 127.9
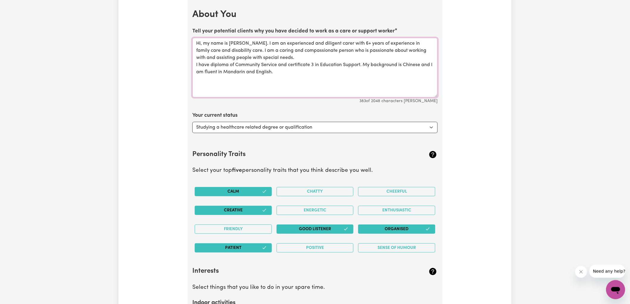
click at [360, 54] on textarea "Hi, my name is [PERSON_NAME]. I am an experienced and diligent carer with 6+ ye…" at bounding box center [314, 68] width 245 height 60
click at [302, 63] on textarea "Hi, my name is [PERSON_NAME]. I am an experienced and diligent carer with 6+ ye…" at bounding box center [314, 68] width 245 height 60
type textarea "Hi, my name is [PERSON_NAME]. I am an experienced and diligent carer with 6+ ye…"
click at [227, 128] on select "Select... Studying a healthcare related degree or qualification Studying a non-…" at bounding box center [314, 127] width 245 height 11
select select "Looking for extra work to fill my week and/or weekends"
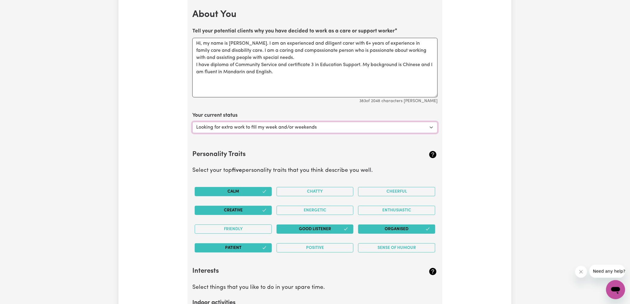
click at [192, 122] on select "Select... Studying a healthcare related degree or qualification Studying a non-…" at bounding box center [314, 127] width 245 height 11
drag, startPoint x: 207, startPoint y: 171, endPoint x: 359, endPoint y: 169, distance: 151.2
click at [354, 169] on p "Select your top five personality traits that you think describe you well." at bounding box center [314, 170] width 245 height 9
click at [375, 170] on p "Select your top five personality traits that you think describe you well." at bounding box center [314, 170] width 245 height 9
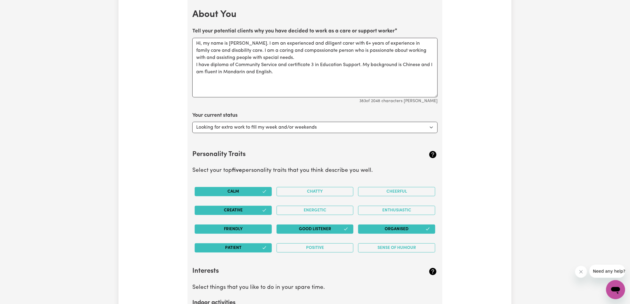
click at [225, 228] on button "Friendly" at bounding box center [233, 228] width 77 height 9
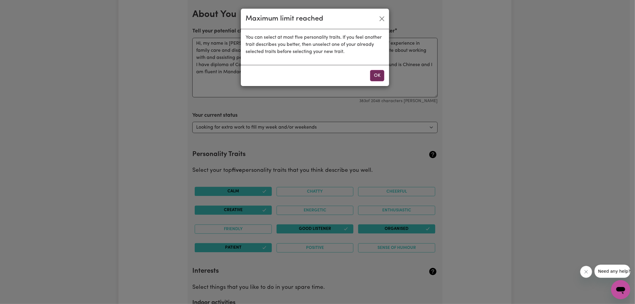
click at [382, 73] on button "OK" at bounding box center [377, 75] width 14 height 11
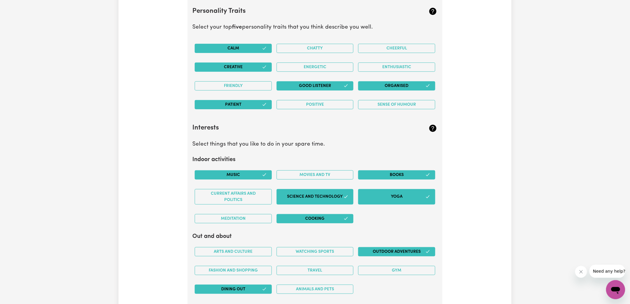
scroll to position [1162, 0]
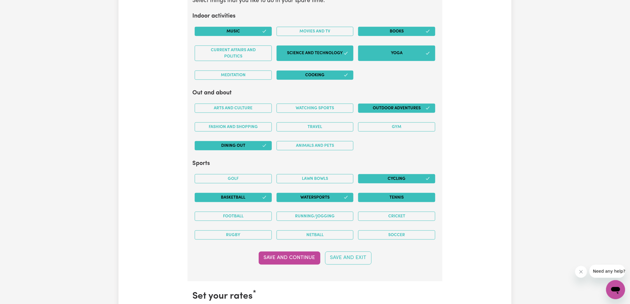
click at [400, 196] on button "Tennis" at bounding box center [396, 197] width 77 height 9
click at [301, 217] on button "Running/Jogging" at bounding box center [314, 216] width 77 height 9
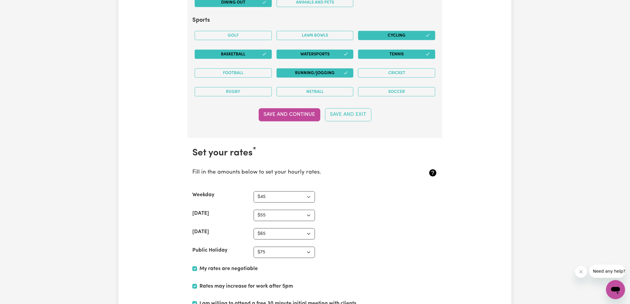
click at [283, 115] on button "Save and Continue" at bounding box center [290, 114] width 62 height 13
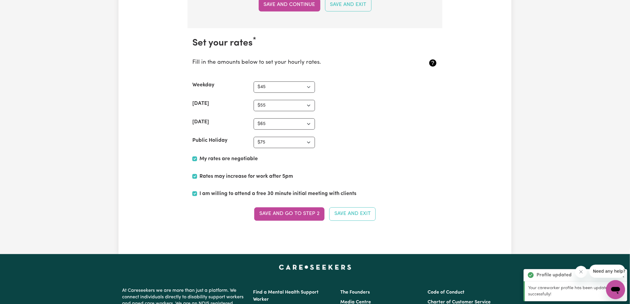
scroll to position [1445, 0]
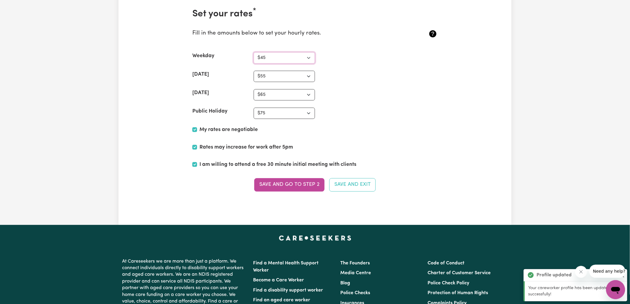
click at [306, 58] on select "N/A $37 $38 $39 $40 $41 $42 $43 $44 $45 $46 $47 $48 $49 $50 $51 $52 $53 $54 $55…" at bounding box center [283, 57] width 61 height 11
select select "46"
click at [253, 53] on select "N/A $37 $38 $39 $40 $41 $42 $43 $44 $45 $46 $47 $48 $49 $50 $51 $52 $53 $54 $55…" at bounding box center [283, 57] width 61 height 11
click at [307, 79] on select "N/A $37 $38 $39 $40 $41 $42 $43 $44 $45 $46 $47 $48 $49 $50 $51 $52 $53 $54 $55…" at bounding box center [283, 76] width 61 height 11
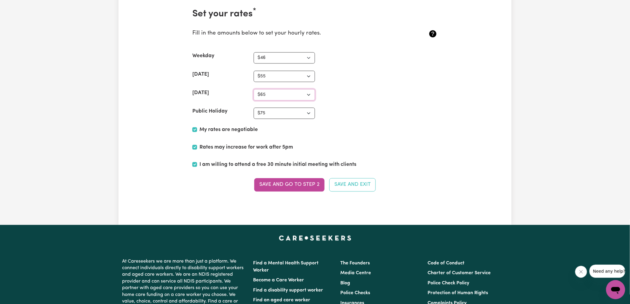
click at [310, 97] on select "N/A $37 $38 $39 $40 $41 $42 $43 $44 $45 $46 $47 $48 $49 $50 $51 $52 $53 $54 $55…" at bounding box center [283, 94] width 61 height 11
click at [307, 80] on select "N/A $37 $38 $39 $40 $41 $42 $43 $44 $45 $46 $47 $48 $49 $50 $51 $52 $53 $54 $55…" at bounding box center [283, 76] width 61 height 11
select select "69"
click at [253, 72] on select "N/A $37 $38 $39 $40 $41 $42 $43 $44 $45 $46 $47 $48 $49 $50 $51 $52 $53 $54 $55…" at bounding box center [283, 76] width 61 height 11
click at [308, 98] on select "N/A $37 $38 $39 $40 $41 $42 $43 $44 $45 $46 $47 $48 $49 $50 $51 $52 $53 $54 $55…" at bounding box center [283, 94] width 61 height 11
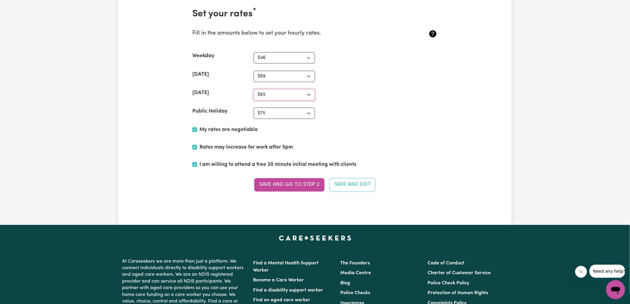
select select "92"
click at [253, 90] on select "N/A $37 $38 $39 $40 $41 $42 $43 $44 $45 $46 $47 $48 $49 $50 $51 $52 $53 $54 $55…" at bounding box center [283, 94] width 61 height 11
click at [380, 121] on section "Set your rates * Fill in the amounts below to set your hourly rates. Weekday N/…" at bounding box center [314, 103] width 255 height 209
click at [306, 115] on select "N/A $37 $38 $39 $40 $41 $42 $43 $44 $45 $46 $47 $48 $49 $50 $51 $52 $53 $54 $55…" at bounding box center [283, 112] width 61 height 11
select select "92"
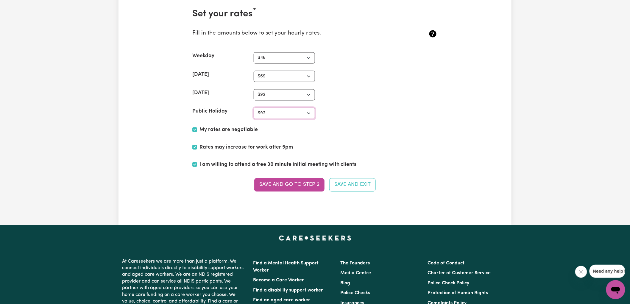
click at [253, 109] on select "N/A $37 $38 $39 $40 $41 $42 $43 $44 $45 $46 $47 $48 $49 $50 $51 $52 $53 $54 $55…" at bounding box center [283, 112] width 61 height 11
click at [406, 93] on div "[DATE] N/A $37 $38 $39 $40 $41 $42 $43 $44 $45 $46 $47 $48 $49 $50 $51 $52 $53 …" at bounding box center [314, 94] width 245 height 11
click at [284, 185] on button "Save and go to Step 2" at bounding box center [289, 184] width 70 height 13
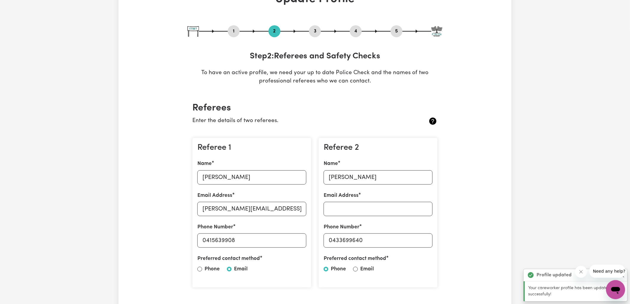
scroll to position [0, 0]
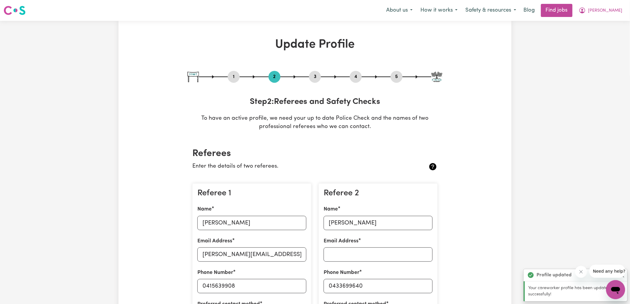
click at [580, 271] on icon "Close message from company" at bounding box center [580, 271] width 5 height 5
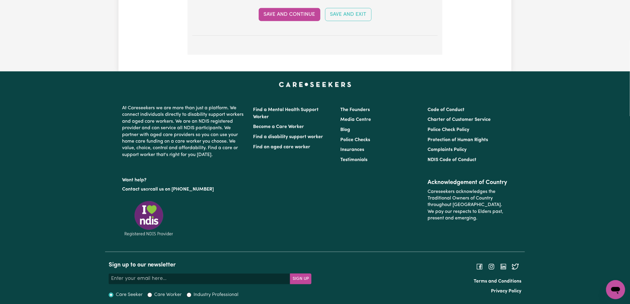
scroll to position [1102, 0]
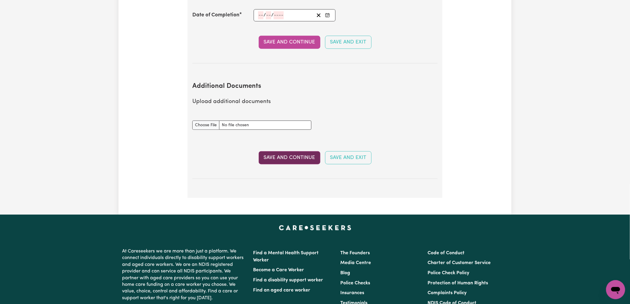
click at [274, 153] on button "Save and Continue" at bounding box center [290, 157] width 62 height 13
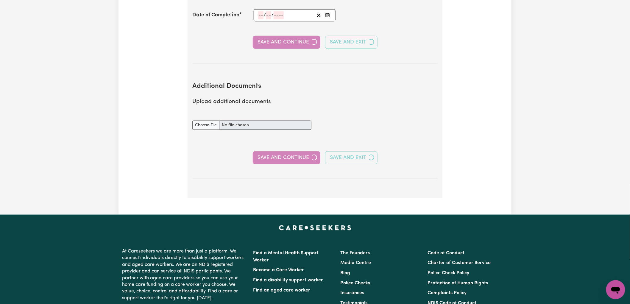
select select "2018"
select select "2020"
select select "Certificate III (Individual Support)"
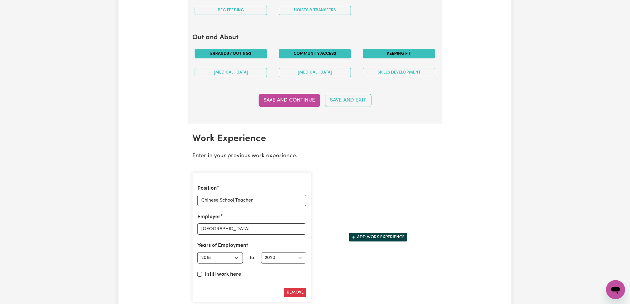
scroll to position [859, 0]
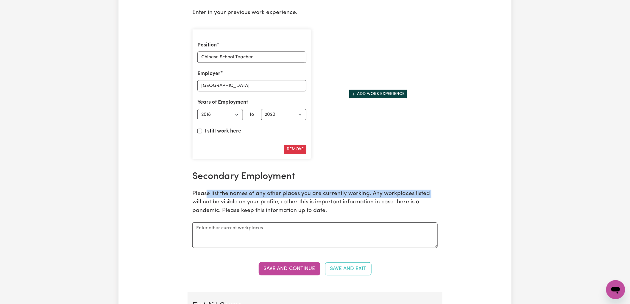
drag, startPoint x: 206, startPoint y: 195, endPoint x: 428, endPoint y: 196, distance: 222.3
click at [428, 196] on p "Please list the names of any other places you are currently working. Any workpl…" at bounding box center [314, 203] width 245 height 26
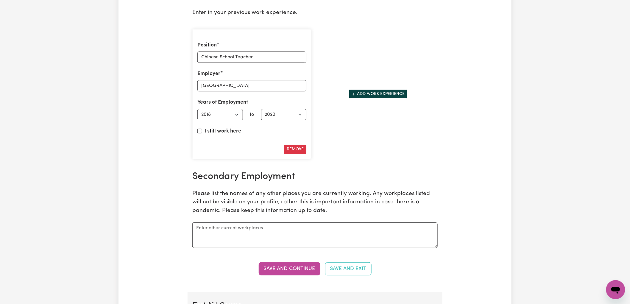
click at [385, 201] on p "Please list the names of any other places you are currently working. Any workpl…" at bounding box center [314, 203] width 245 height 26
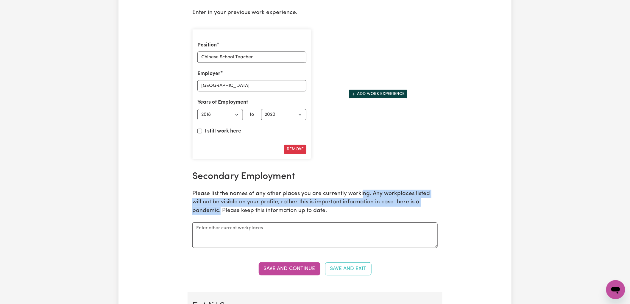
drag, startPoint x: 359, startPoint y: 195, endPoint x: 438, endPoint y: 203, distance: 79.0
click at [438, 203] on div "Secondary Employment Please list the names of any other places you are currentl…" at bounding box center [315, 209] width 252 height 77
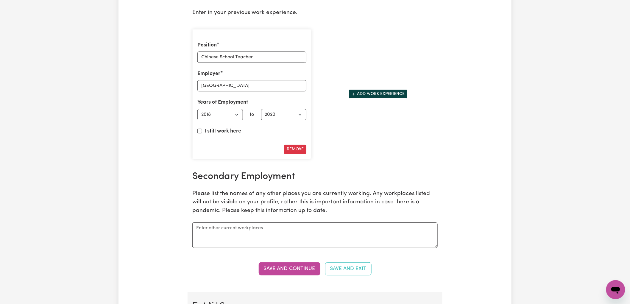
click at [226, 209] on p "Please list the names of any other places you are currently working. Any workpl…" at bounding box center [314, 203] width 245 height 26
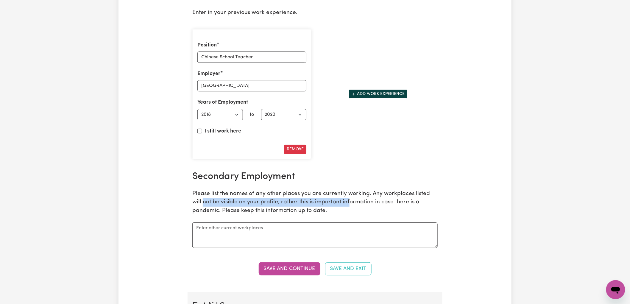
drag, startPoint x: 192, startPoint y: 203, endPoint x: 346, endPoint y: 202, distance: 153.8
click at [342, 202] on p "Please list the names of any other places you are currently working. Any workpl…" at bounding box center [314, 203] width 245 height 26
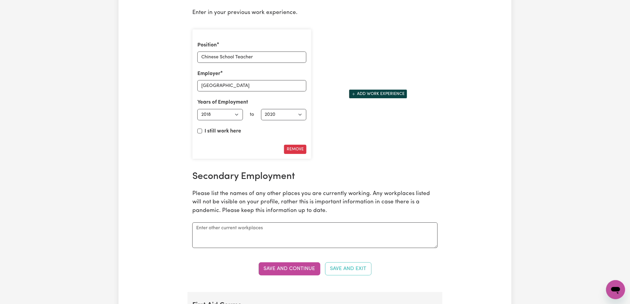
click at [371, 203] on p "Please list the names of any other places you are currently working. Any workpl…" at bounding box center [314, 203] width 245 height 26
drag, startPoint x: 261, startPoint y: 204, endPoint x: 398, endPoint y: 204, distance: 136.3
click at [398, 204] on p "Please list the names of any other places you are currently working. Any workpl…" at bounding box center [314, 203] width 245 height 26
click at [313, 209] on p "Please list the names of any other places you are currently working. Any workpl…" at bounding box center [314, 203] width 245 height 26
drag, startPoint x: 196, startPoint y: 195, endPoint x: 361, endPoint y: 195, distance: 164.8
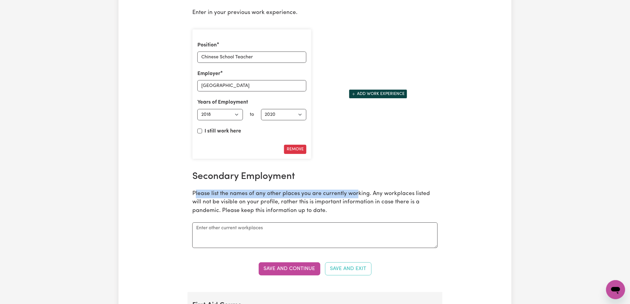
click at [361, 195] on p "Please list the names of any other places you are currently working. Any workpl…" at bounding box center [314, 203] width 245 height 26
click at [262, 268] on button "Save and Continue" at bounding box center [290, 268] width 62 height 13
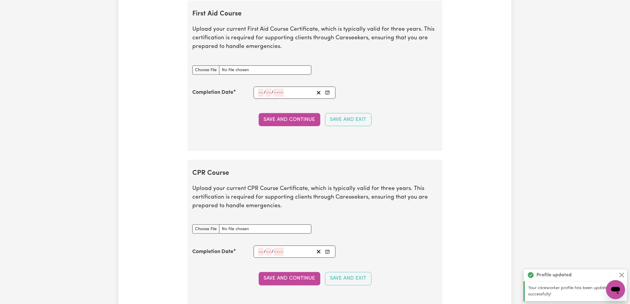
scroll to position [1153, 0]
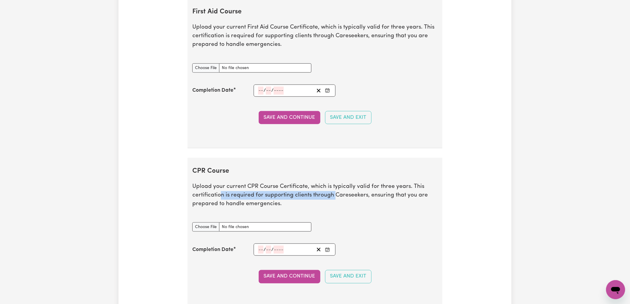
drag, startPoint x: 223, startPoint y: 193, endPoint x: 333, endPoint y: 193, distance: 110.1
click at [333, 193] on p "Upload your current CPR Course Certificate, which is typically valid for three …" at bounding box center [314, 195] width 245 height 26
click at [370, 201] on p "Upload your current CPR Course Certificate, which is typically valid for three …" at bounding box center [314, 195] width 245 height 26
click at [205, 227] on input "CPR Course document" at bounding box center [251, 226] width 119 height 9
type input "C:\fakepath\First aid and CPR_Hui Sun.pdf"
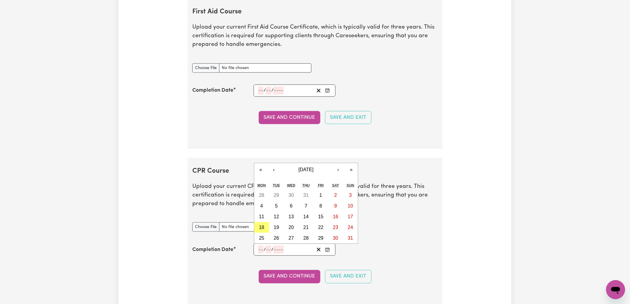
click at [261, 251] on input "number" at bounding box center [260, 249] width 5 height 8
click at [336, 239] on abbr "30" at bounding box center [335, 237] width 5 height 5
type input "[DATE]"
type input "30"
type input "8"
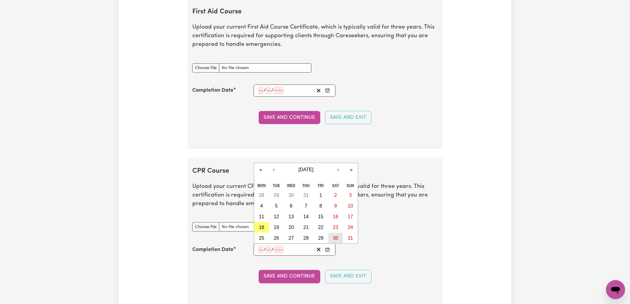
type input "2025"
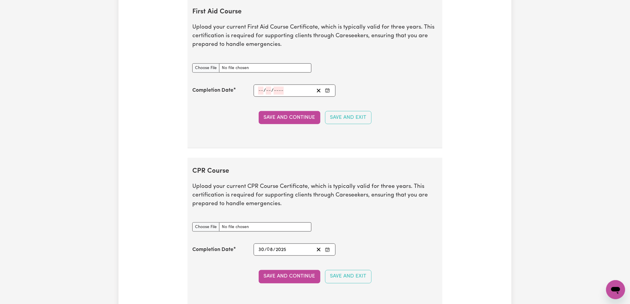
click at [270, 251] on input "8" at bounding box center [270, 249] width 6 height 8
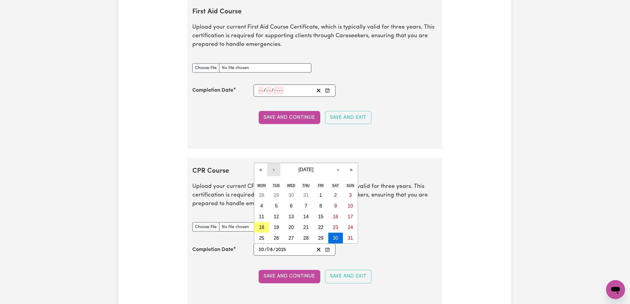
click at [273, 171] on button "‹" at bounding box center [273, 169] width 13 height 13
click at [295, 237] on button "30" at bounding box center [291, 238] width 15 height 11
type input "[DATE]"
type input "7"
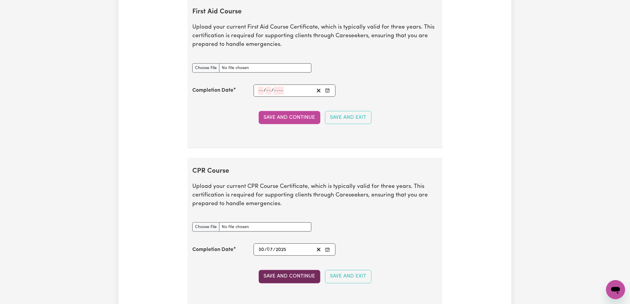
click at [297, 276] on button "Save and Continue" at bounding box center [290, 276] width 62 height 13
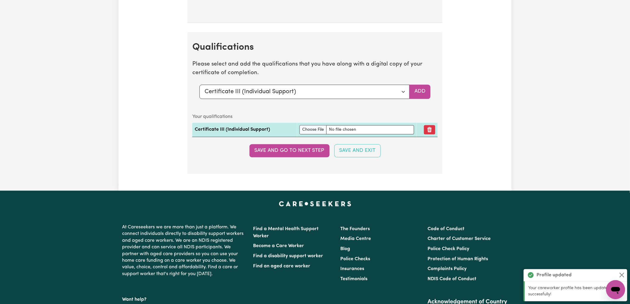
scroll to position [1328, 0]
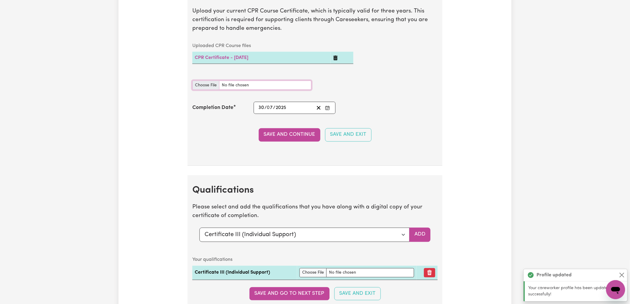
click at [252, 87] on input "CPR Course document" at bounding box center [251, 85] width 119 height 9
type input "C:\fakepath\First aid and CPR_Hui Sun.pdf"
click at [281, 137] on button "Save and Continue" at bounding box center [290, 134] width 62 height 13
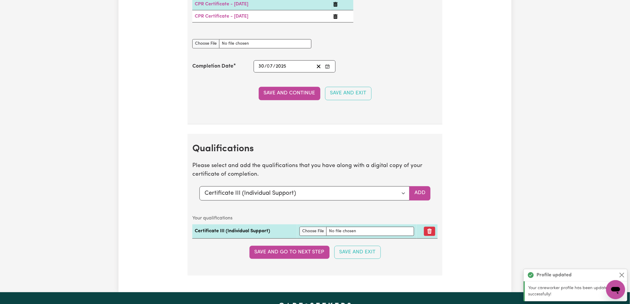
scroll to position [1218, 0]
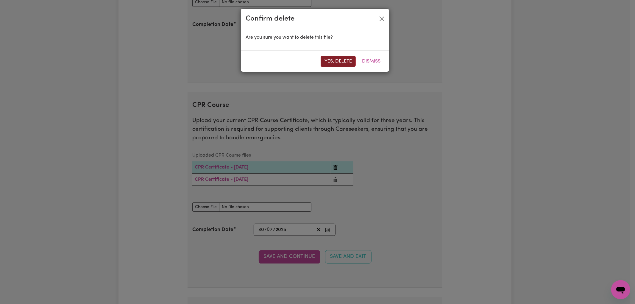
click at [338, 60] on button "Yes, delete" at bounding box center [337, 61] width 35 height 11
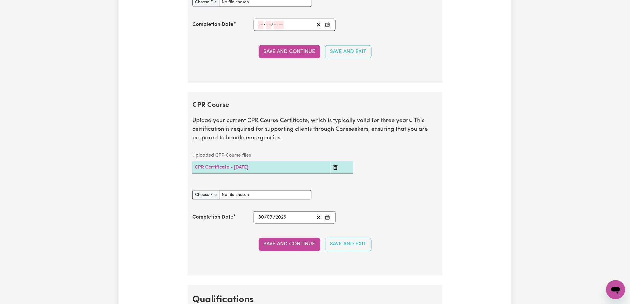
click at [335, 168] on td at bounding box center [342, 167] width 23 height 12
click at [287, 154] on caption "Uploaded CPR Course files" at bounding box center [272, 155] width 161 height 12
click at [401, 196] on div "CPR Course document" at bounding box center [315, 195] width 252 height 24
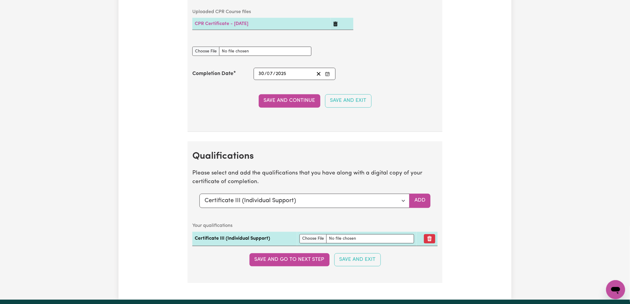
click at [364, 219] on section "Qualifications Please select and add the qualifications that you have along wit…" at bounding box center [314, 212] width 255 height 142
click at [420, 201] on button "Add" at bounding box center [419, 201] width 21 height 14
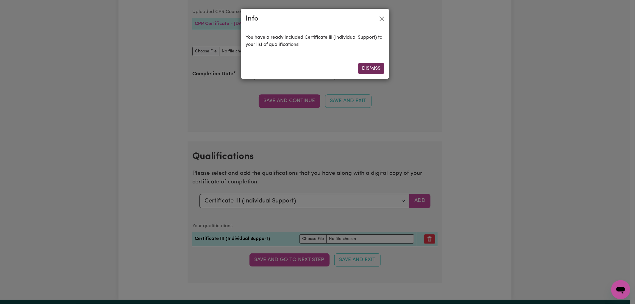
click at [371, 64] on button "Dismiss" at bounding box center [371, 68] width 26 height 11
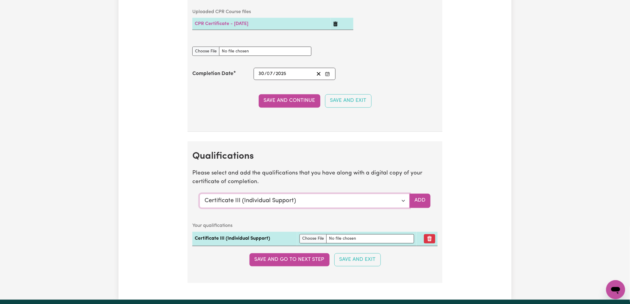
click at [402, 201] on select "Select a qualification to add... Certificate III (Individual Support) Certifica…" at bounding box center [304, 201] width 210 height 14
select select "Diploma of Community Services"
click at [199, 195] on select "Select a qualification to add... Certificate III (Individual Support) Certifica…" at bounding box center [304, 201] width 210 height 14
click at [417, 203] on button "Add" at bounding box center [419, 201] width 21 height 14
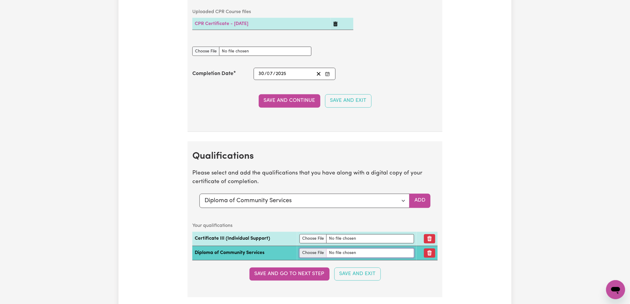
click at [311, 252] on input "file" at bounding box center [356, 252] width 115 height 9
type input "C:\fakepath\Diploma of Community Service.jpg"
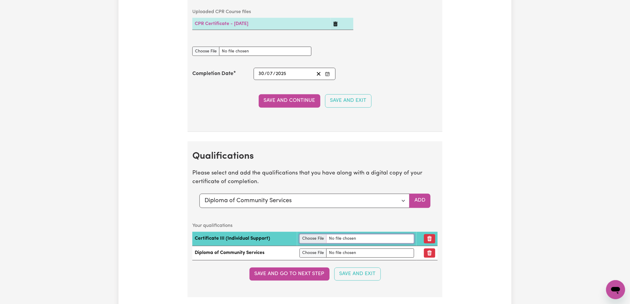
click at [304, 239] on input "file" at bounding box center [356, 238] width 115 height 9
click at [428, 240] on icon "Remove qualification" at bounding box center [429, 238] width 4 height 5
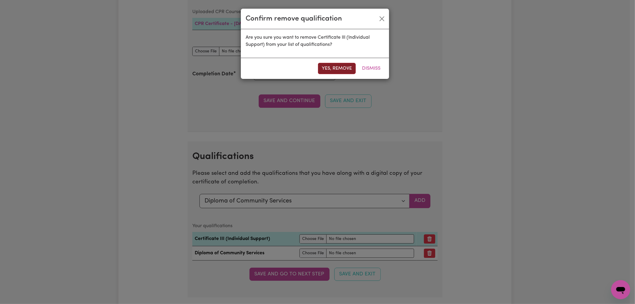
click at [336, 67] on button "Yes, remove" at bounding box center [337, 68] width 38 height 11
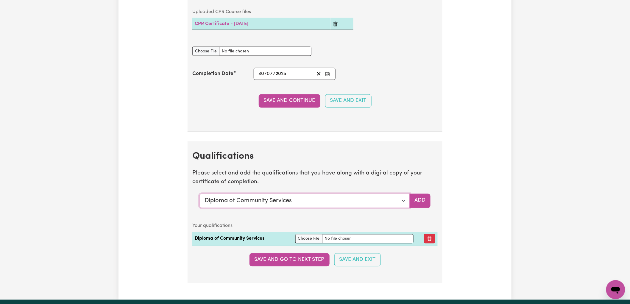
click at [355, 204] on select "Select a qualification to add... Certificate III (Individual Support) Certifica…" at bounding box center [304, 201] width 210 height 14
click at [280, 260] on button "Save and go to next step" at bounding box center [289, 259] width 80 height 13
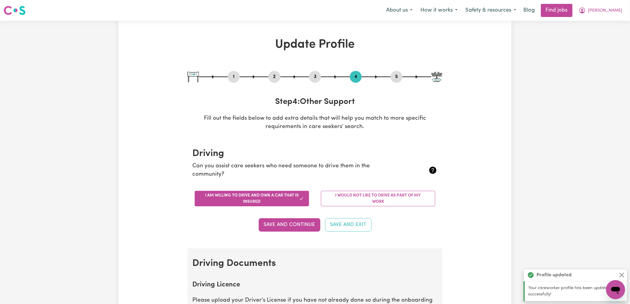
scroll to position [143, 0]
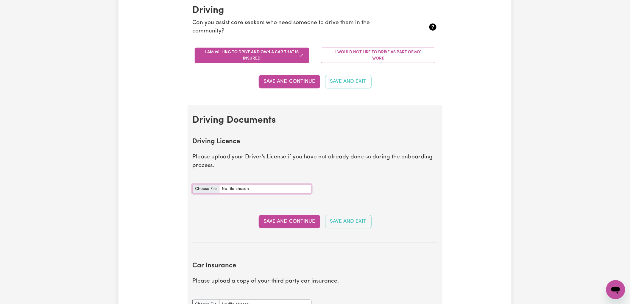
click at [209, 188] on input "Driving Licence document" at bounding box center [251, 188] width 119 height 9
type input "C:\fakepath\Drive licence 1.jpg"
click at [295, 219] on button "Save and Continue" at bounding box center [290, 221] width 62 height 13
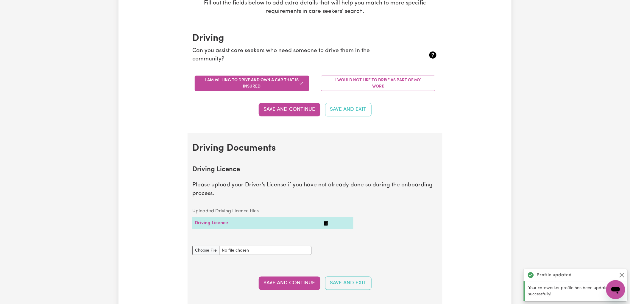
scroll to position [252, 0]
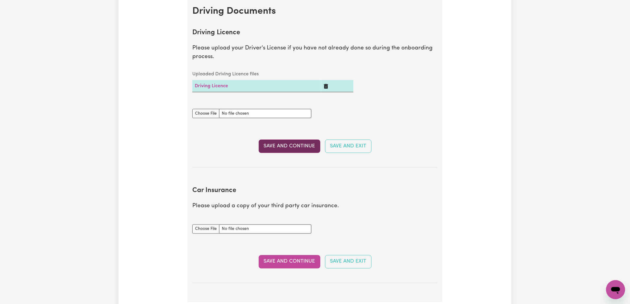
click at [289, 149] on button "Save and Continue" at bounding box center [290, 146] width 62 height 13
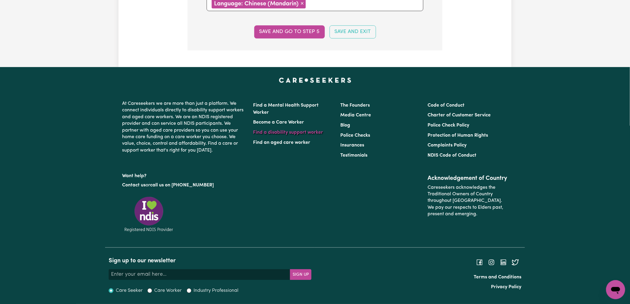
scroll to position [565, 0]
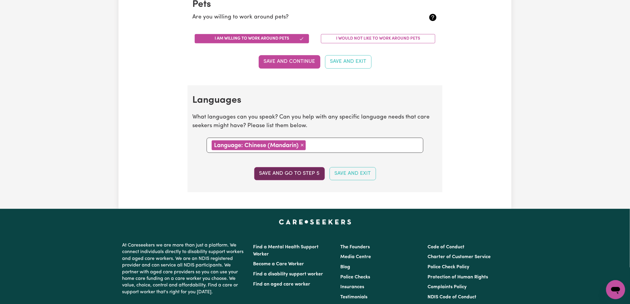
click at [275, 173] on button "Save and go to step 5" at bounding box center [289, 173] width 71 height 13
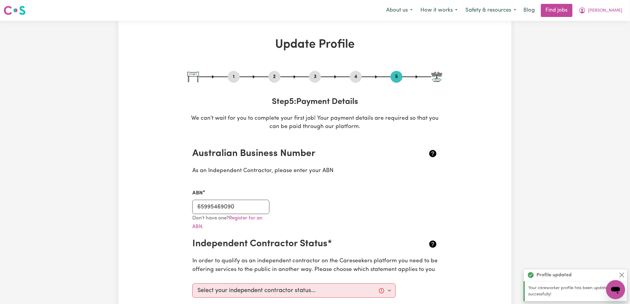
scroll to position [143, 0]
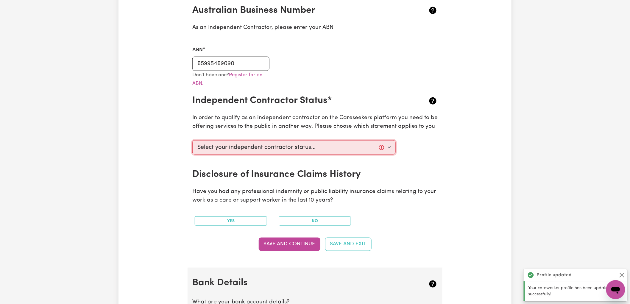
click at [304, 146] on select "Select your independent contractor status... I am providing services through an…" at bounding box center [293, 147] width 203 height 14
select select "I am providing services through another platform"
click at [192, 140] on select "Select your independent contractor status... I am providing services through an…" at bounding box center [293, 147] width 203 height 14
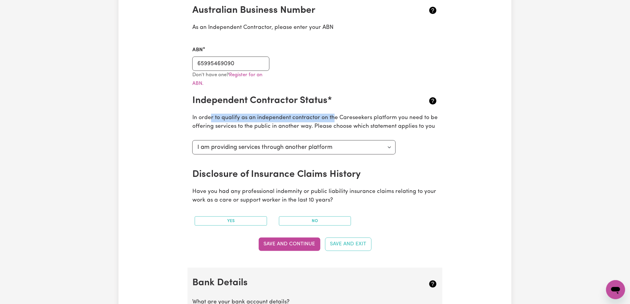
drag, startPoint x: 210, startPoint y: 120, endPoint x: 331, endPoint y: 115, distance: 121.2
click at [331, 115] on p "In order to qualify as an independent contractor on the Careseekers platform yo…" at bounding box center [314, 122] width 245 height 17
click at [349, 116] on p "In order to qualify as an independent contractor on the Careseekers platform yo…" at bounding box center [314, 122] width 245 height 17
drag, startPoint x: 313, startPoint y: 127, endPoint x: 404, endPoint y: 128, distance: 90.5
click at [402, 128] on p "In order to qualify as an independent contractor on the Careseekers platform yo…" at bounding box center [314, 122] width 245 height 17
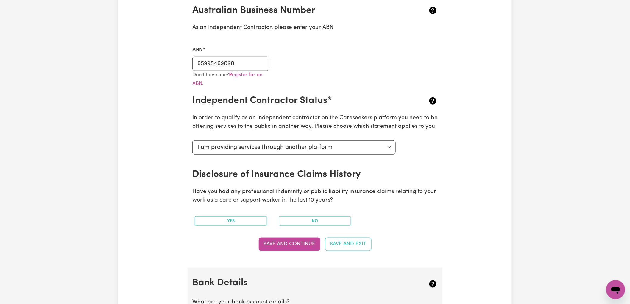
click at [431, 127] on p "In order to qualify as an independent contractor on the Careseekers platform yo…" at bounding box center [314, 122] width 245 height 17
drag, startPoint x: 219, startPoint y: 195, endPoint x: 357, endPoint y: 191, distance: 138.4
click at [350, 192] on p "Have you had any professional indemnity or public liability insurance claims re…" at bounding box center [314, 195] width 245 height 17
click at [378, 198] on p "Have you had any professional indemnity or public liability insurance claims re…" at bounding box center [314, 195] width 245 height 17
click at [294, 219] on button "No" at bounding box center [315, 220] width 72 height 9
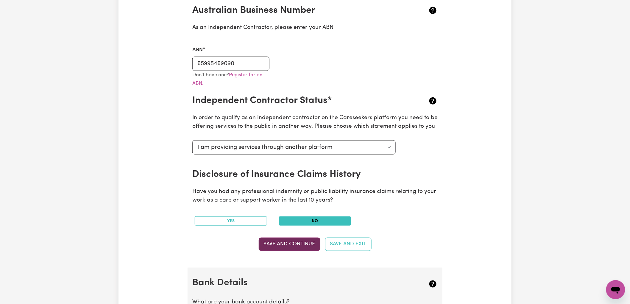
click at [285, 242] on button "Save and Continue" at bounding box center [290, 243] width 62 height 13
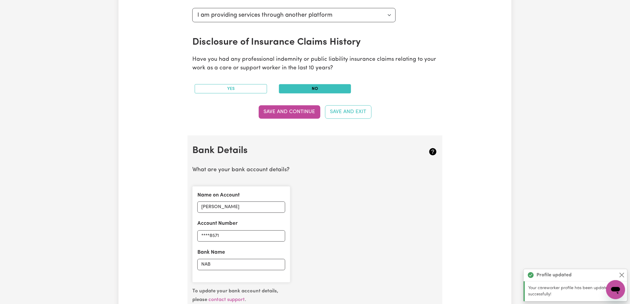
scroll to position [411, 0]
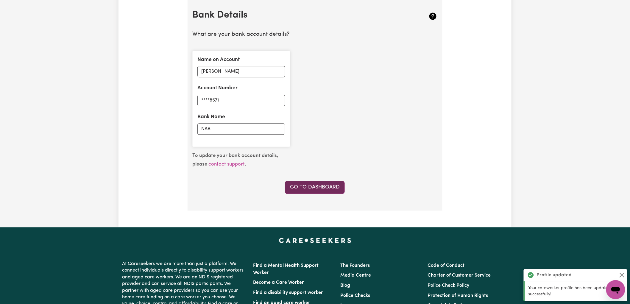
click at [310, 188] on link "Go to Dashboard" at bounding box center [315, 187] width 60 height 13
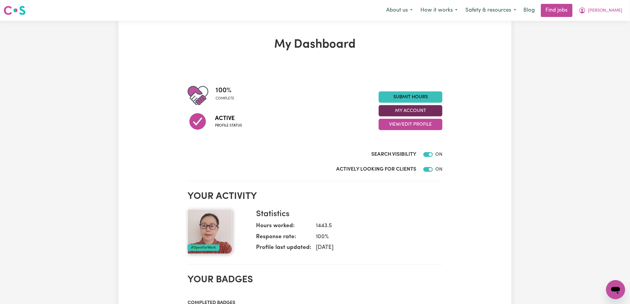
click at [388, 109] on button "My Account" at bounding box center [410, 110] width 64 height 11
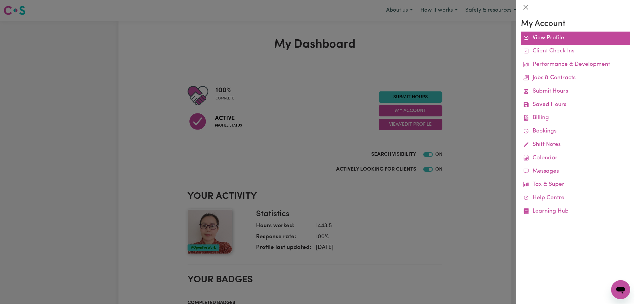
click at [550, 36] on link "View Profile" at bounding box center [575, 38] width 109 height 13
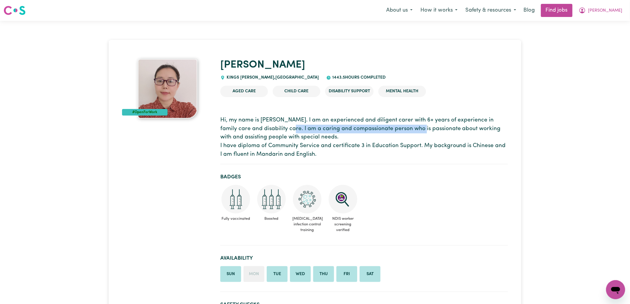
drag, startPoint x: 276, startPoint y: 129, endPoint x: 405, endPoint y: 130, distance: 129.7
click at [405, 130] on p "Hi, my name is [PERSON_NAME]. I am an experienced and diligent carer with 6+ ye…" at bounding box center [363, 137] width 287 height 43
click at [414, 143] on p "Hi, my name is [PERSON_NAME]. I am an experienced and diligent carer with 6+ ye…" at bounding box center [363, 137] width 287 height 43
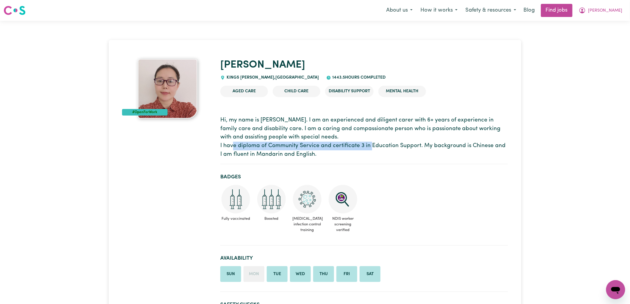
drag, startPoint x: 366, startPoint y: 145, endPoint x: 398, endPoint y: 145, distance: 32.1
click at [398, 145] on p "Hi, my name is [PERSON_NAME]. I am an experienced and diligent carer with 6+ ye…" at bounding box center [363, 137] width 287 height 43
click at [440, 153] on p "Hi, my name is [PERSON_NAME]. I am an experienced and diligent carer with 6+ ye…" at bounding box center [363, 137] width 287 height 43
